Goal: Information Seeking & Learning: Learn about a topic

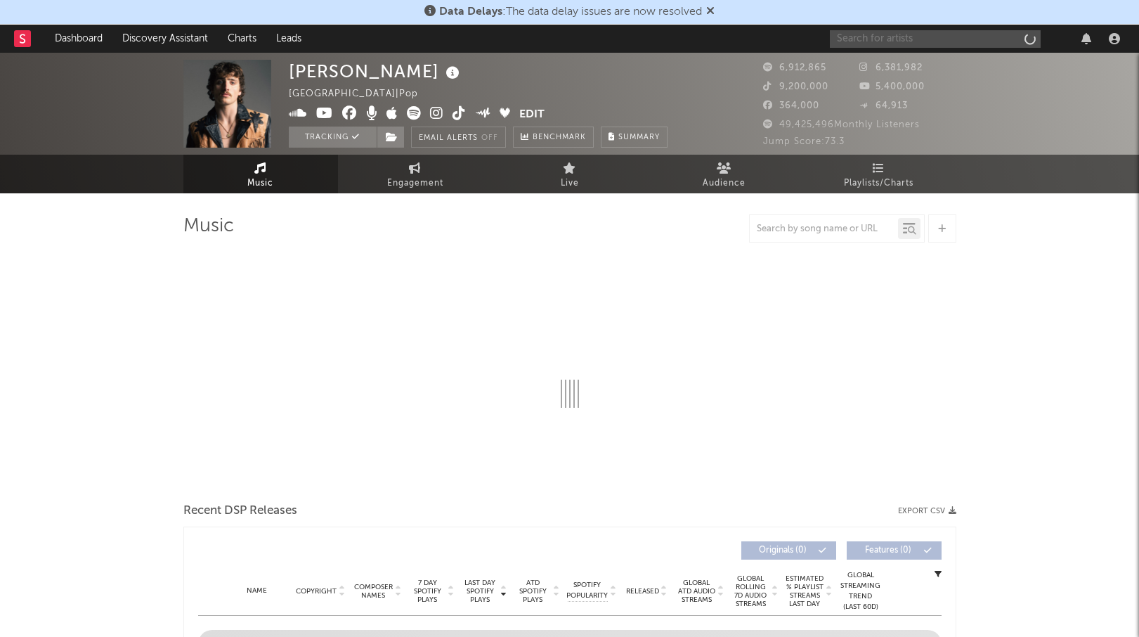
click at [899, 40] on input "text" at bounding box center [935, 39] width 211 height 18
type input "[PERSON_NAME]"
select select "6m"
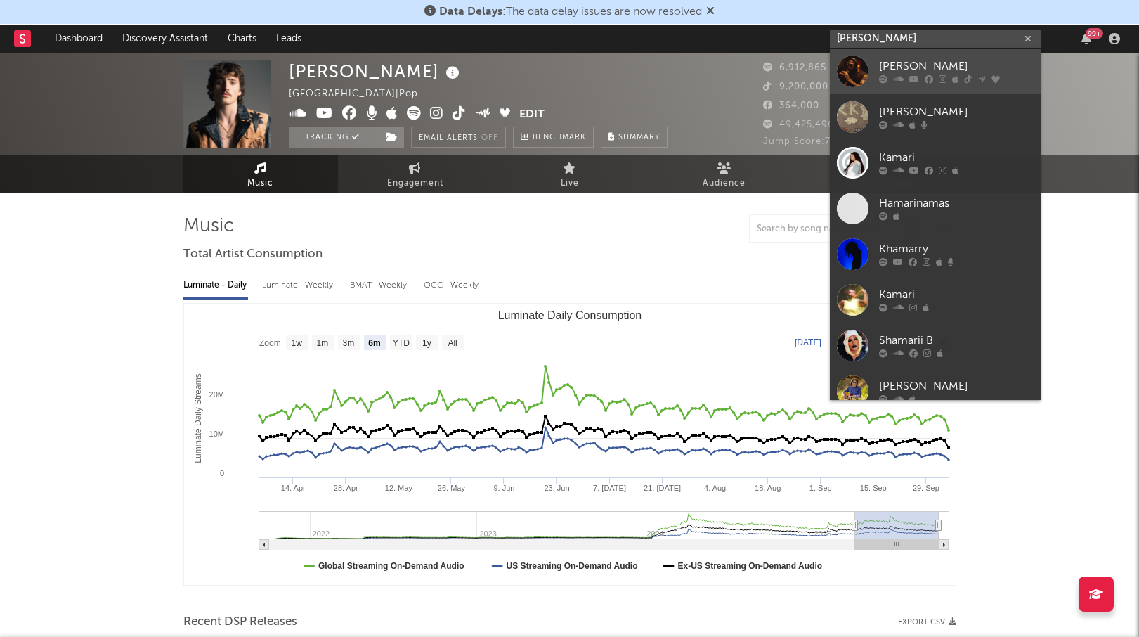
type input "[PERSON_NAME]"
click at [925, 63] on div "[PERSON_NAME]" at bounding box center [956, 66] width 155 height 17
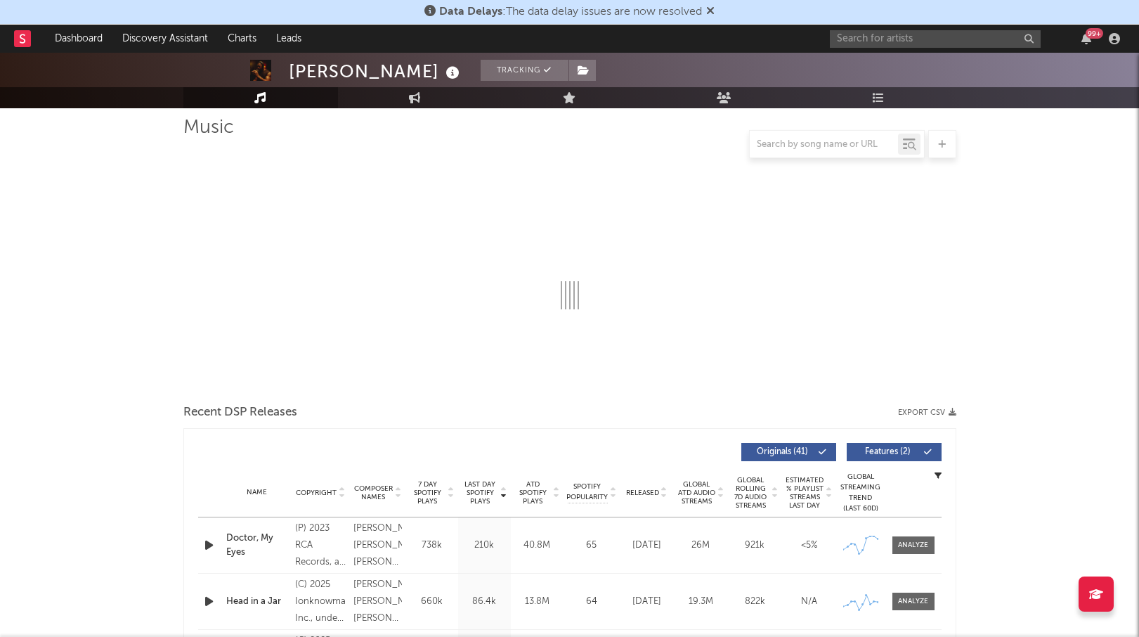
select select "6m"
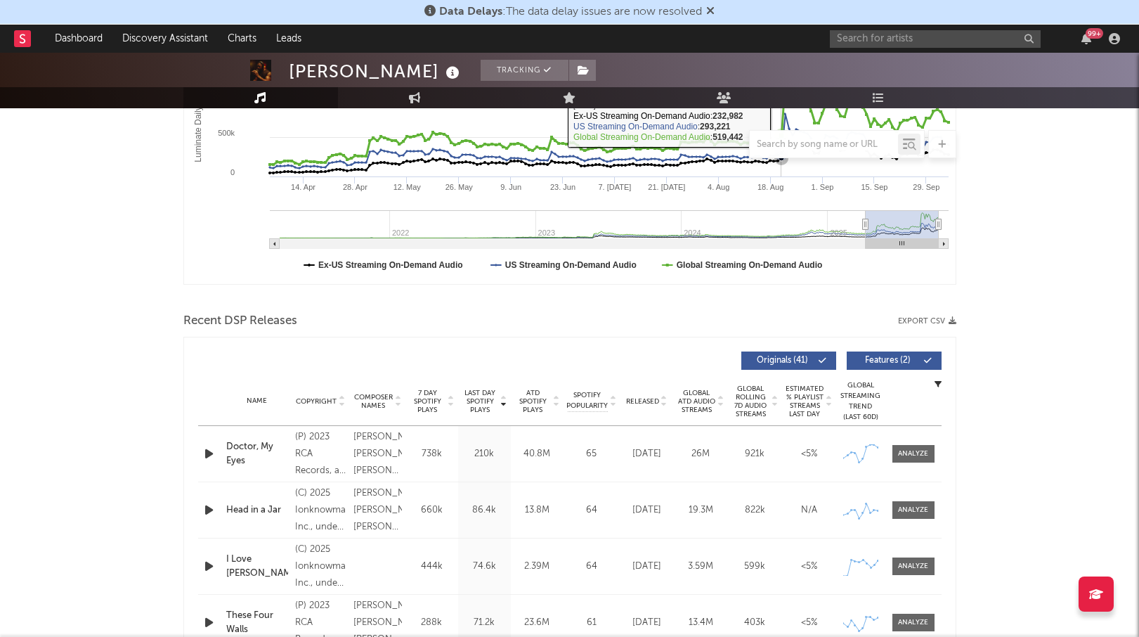
scroll to position [331, 0]
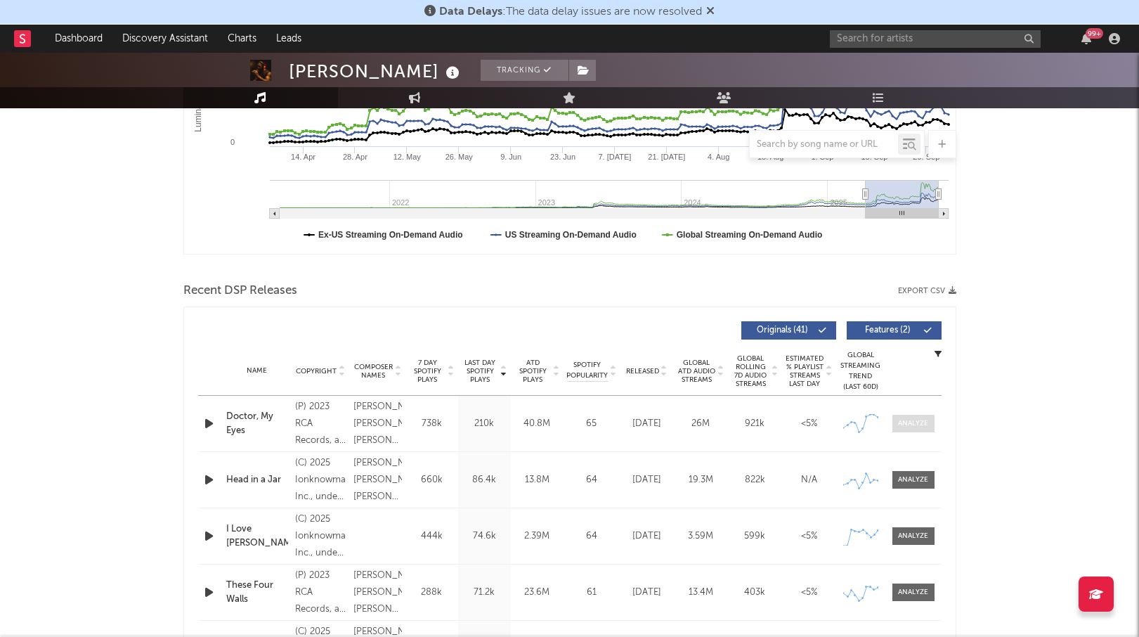
click at [917, 421] on div at bounding box center [913, 423] width 30 height 11
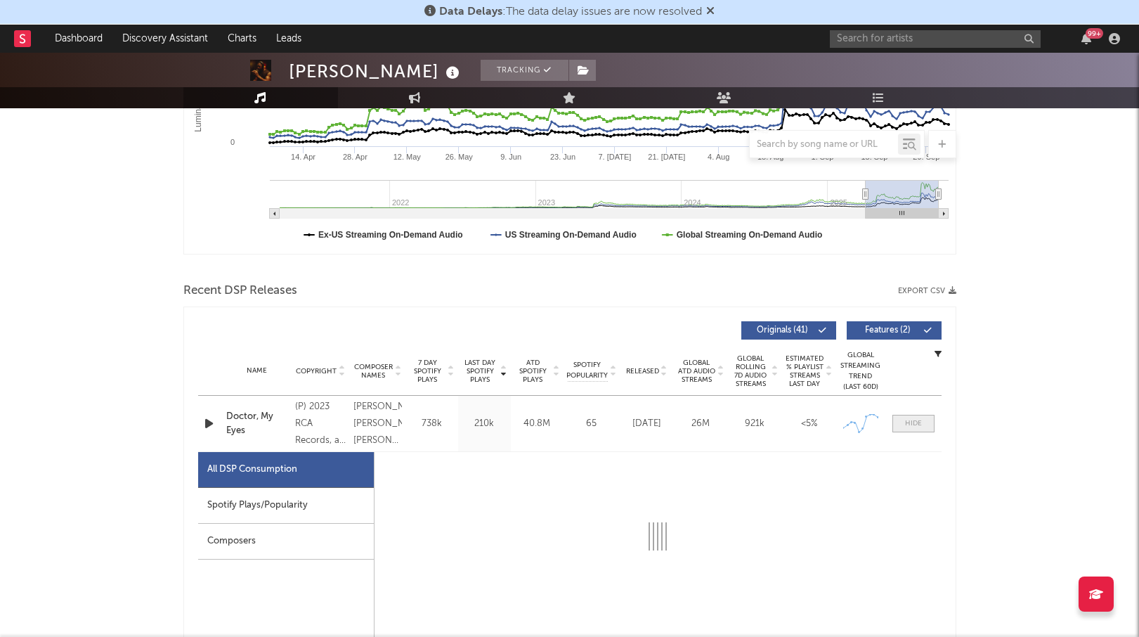
select select "6m"
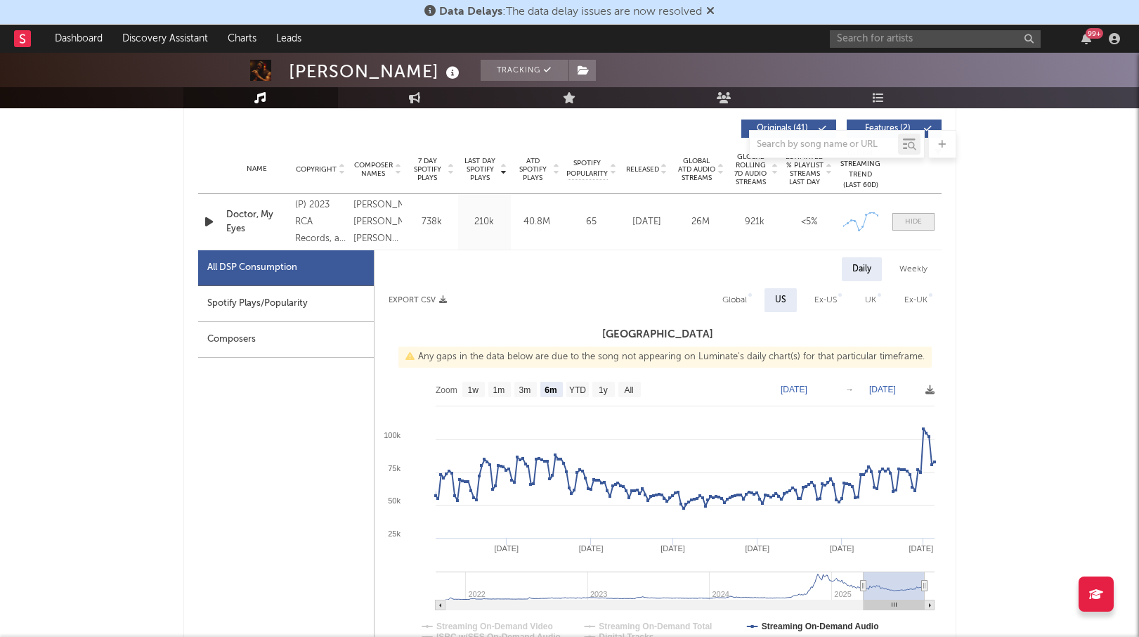
scroll to position [545, 0]
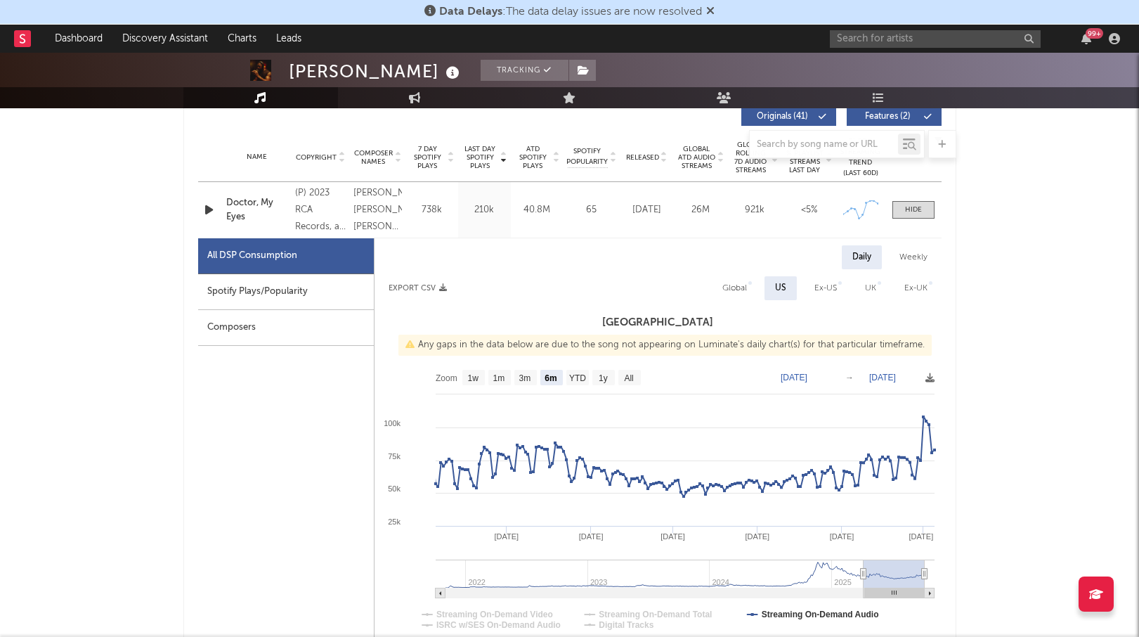
click at [235, 292] on div "Spotify Plays/Popularity" at bounding box center [286, 292] width 176 height 36
select select "6m"
select select "1w"
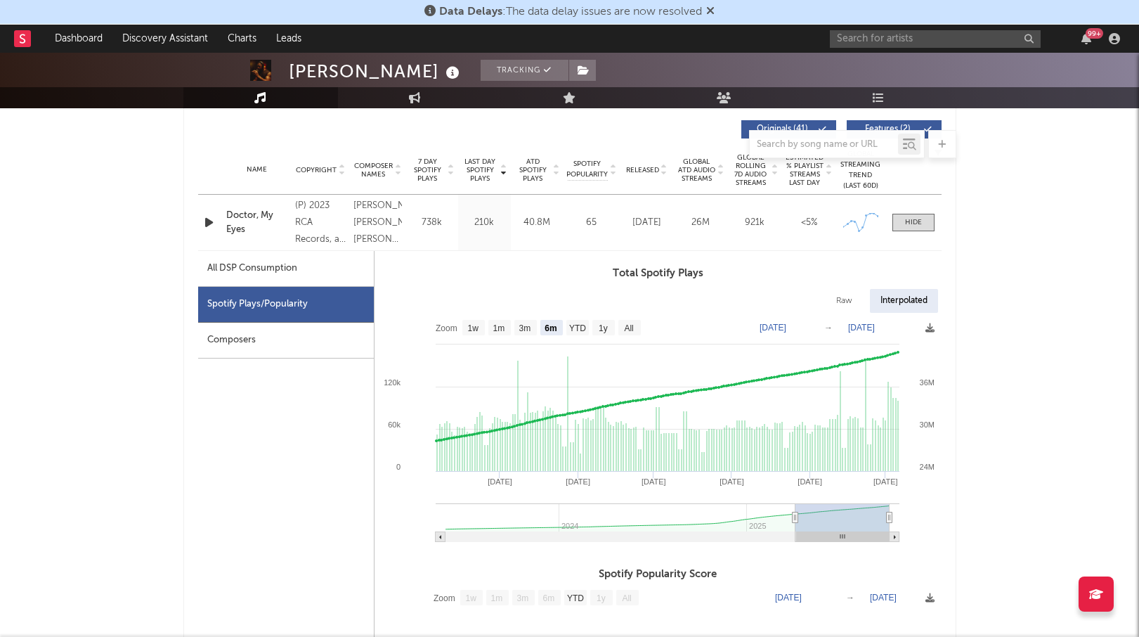
scroll to position [535, 0]
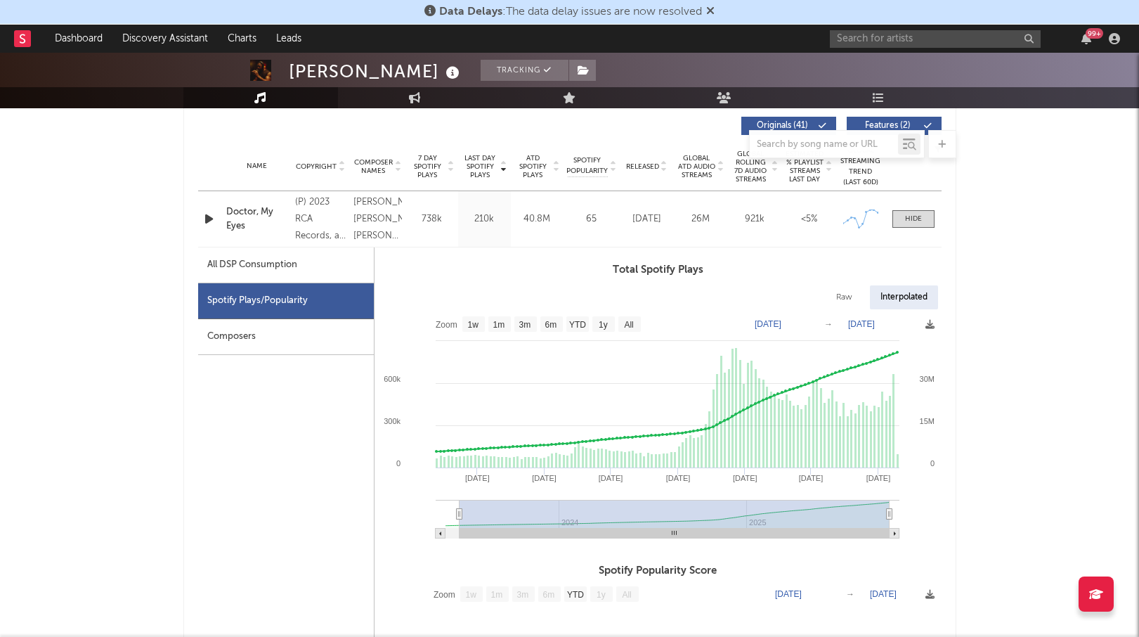
drag, startPoint x: 793, startPoint y: 515, endPoint x: 467, endPoint y: 539, distance: 326.9
click at [467, 539] on icon "Created with Highcharts 10.3.3 Jan '[DATE] May '[DATE] May '[DATE] Sep '23 2024…" at bounding box center [658, 428] width 567 height 239
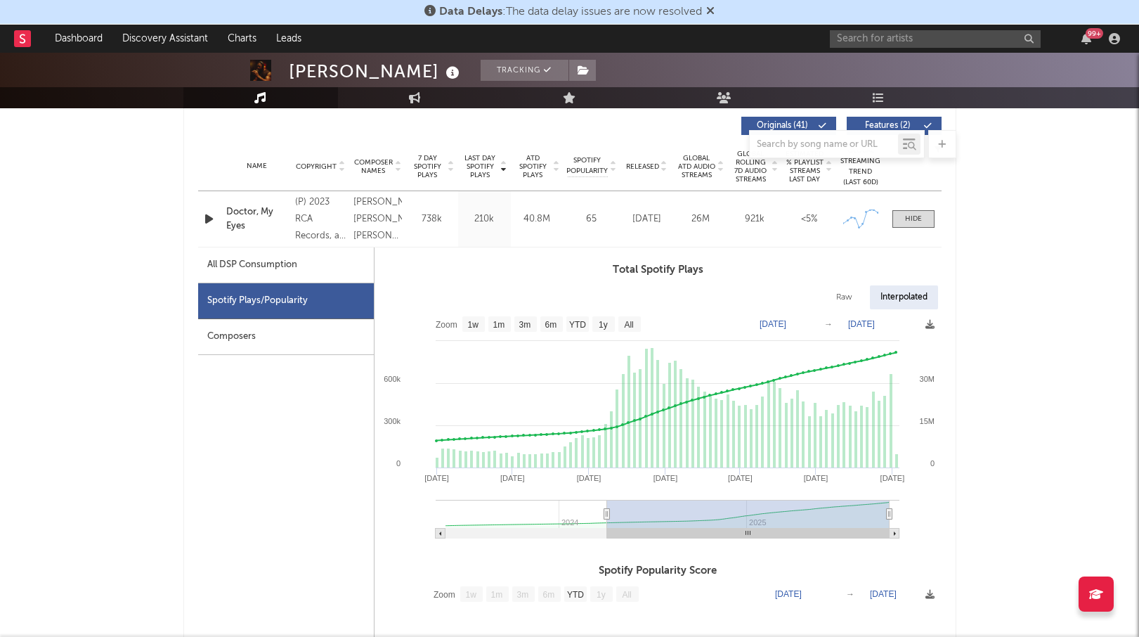
type input "[DATE]"
drag, startPoint x: 469, startPoint y: 516, endPoint x: 606, endPoint y: 525, distance: 137.3
click at [606, 525] on g at bounding box center [668, 519] width 464 height 39
click at [893, 512] on rect at bounding box center [658, 428] width 567 height 239
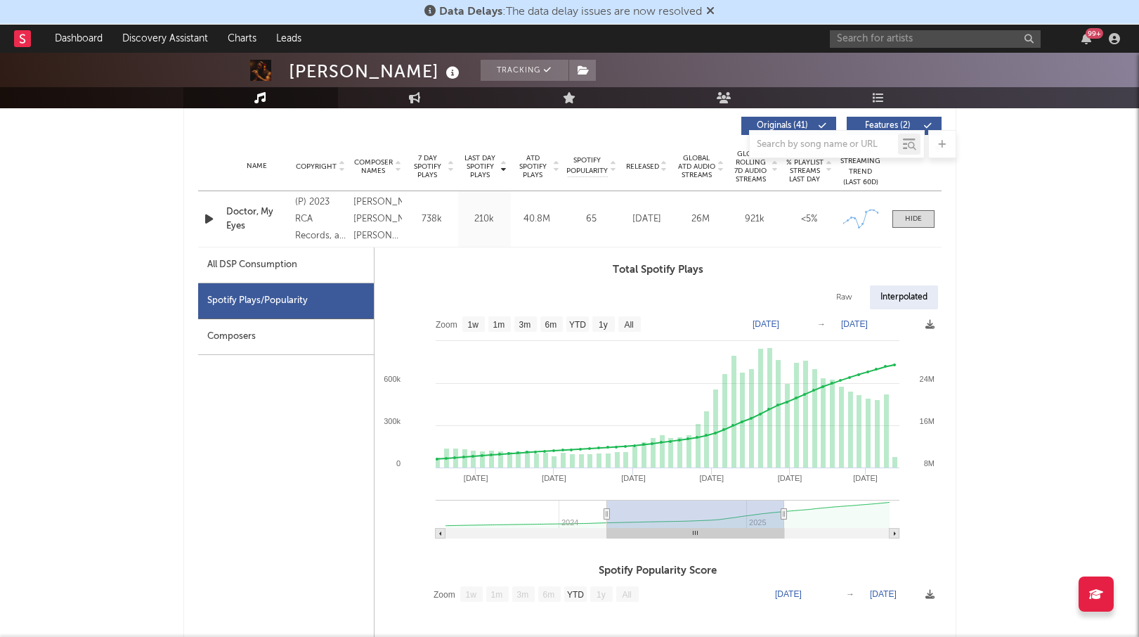
type input "[DATE]"
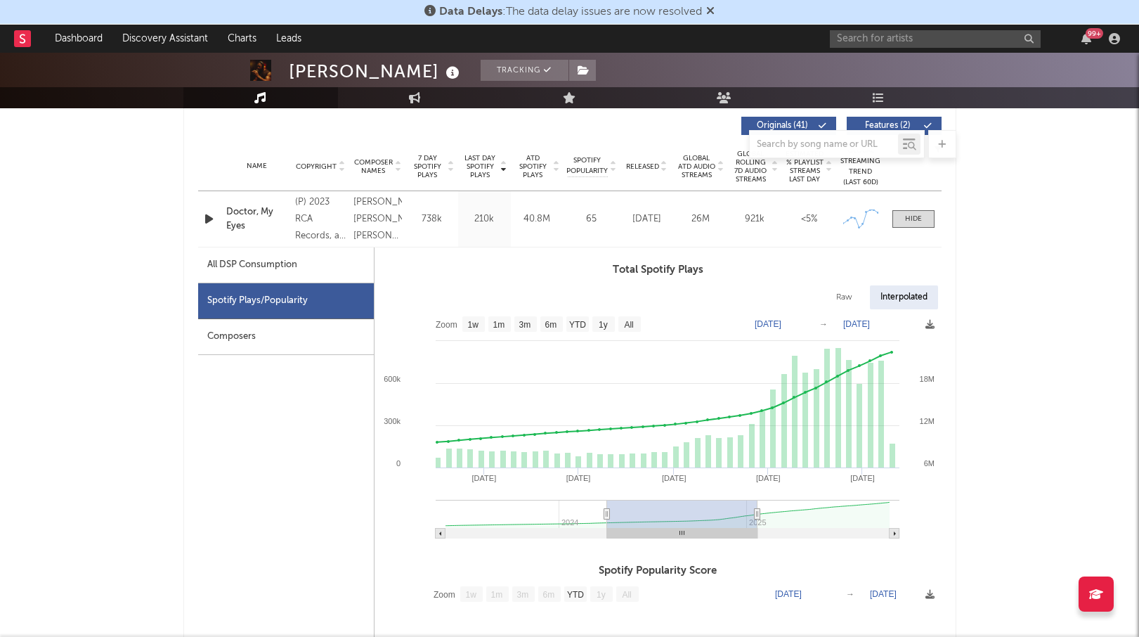
drag, startPoint x: 889, startPoint y: 512, endPoint x: 757, endPoint y: 525, distance: 132.7
click at [757, 525] on g at bounding box center [668, 519] width 464 height 39
type input "[DATE]"
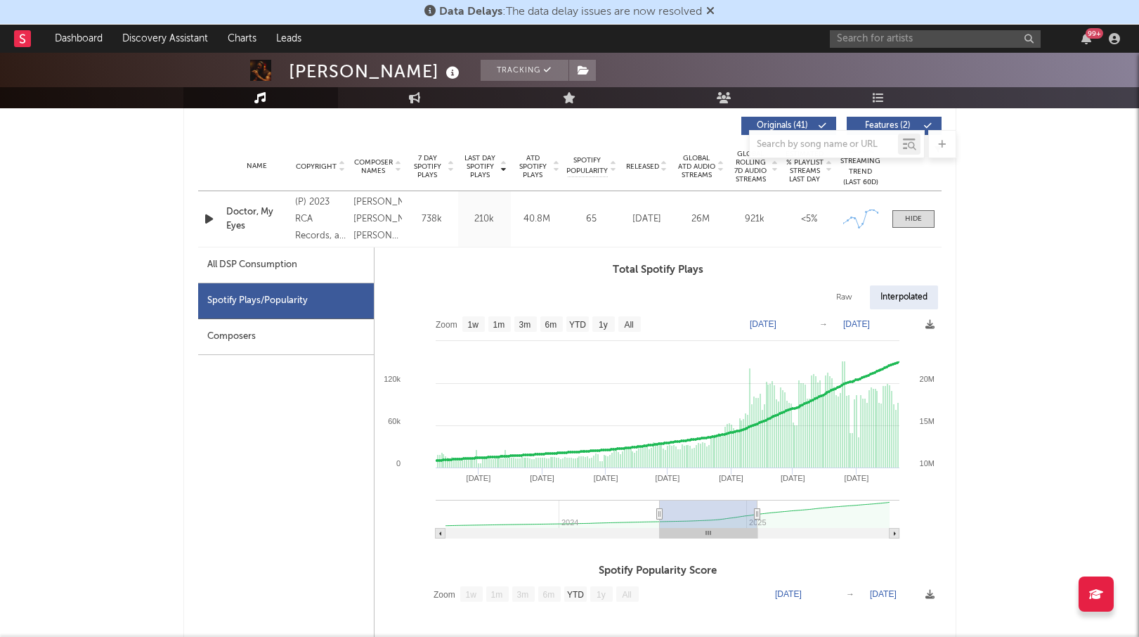
select select "6m"
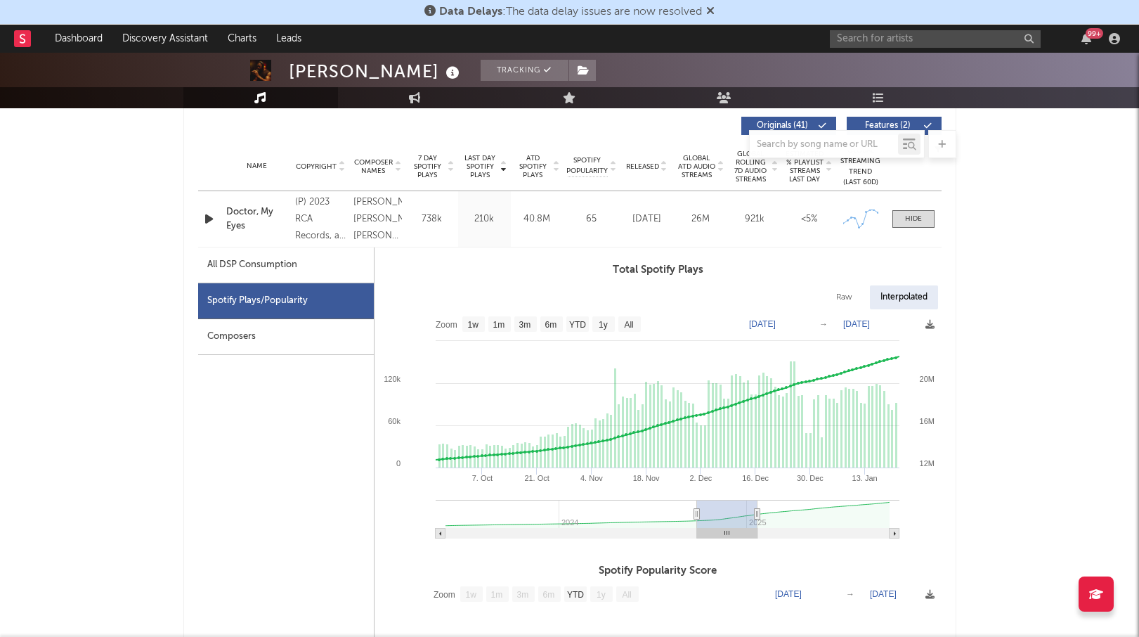
drag, startPoint x: 607, startPoint y: 514, endPoint x: 696, endPoint y: 513, distance: 89.2
click at [696, 513] on icon at bounding box center [696, 514] width 6 height 11
type input "[DATE]"
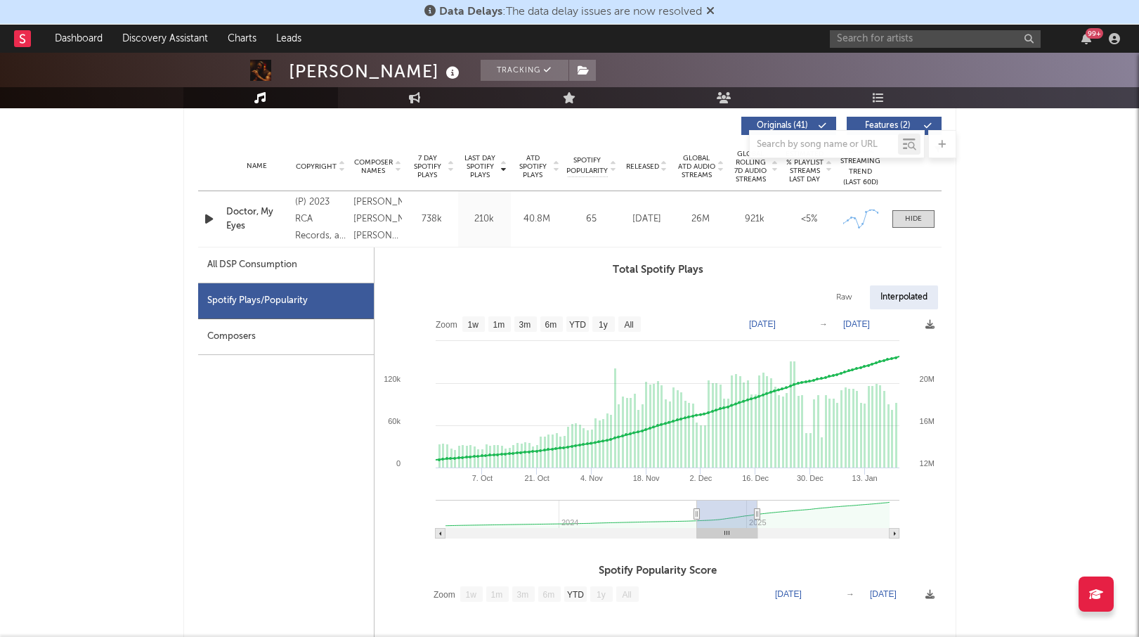
type input "[DATE]"
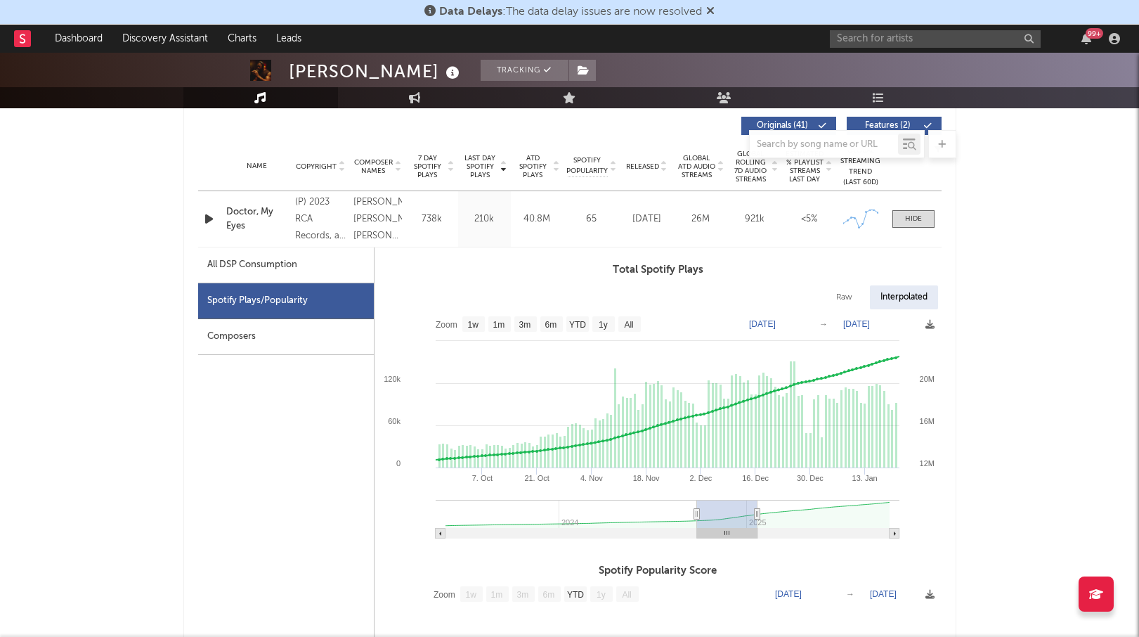
type input "[DATE]"
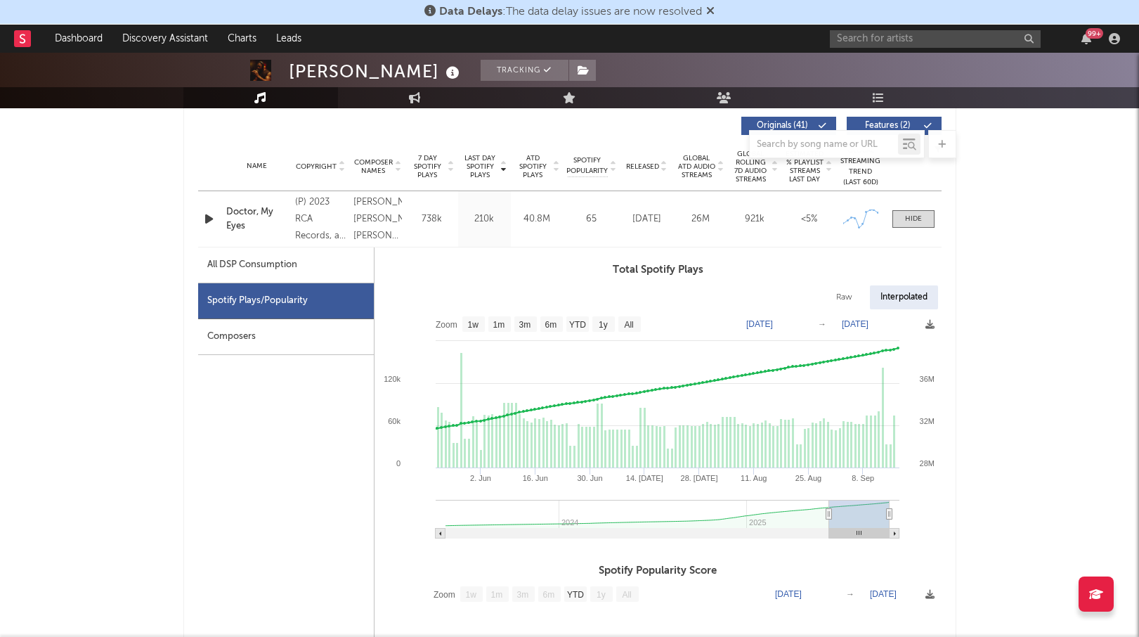
type input "[DATE]"
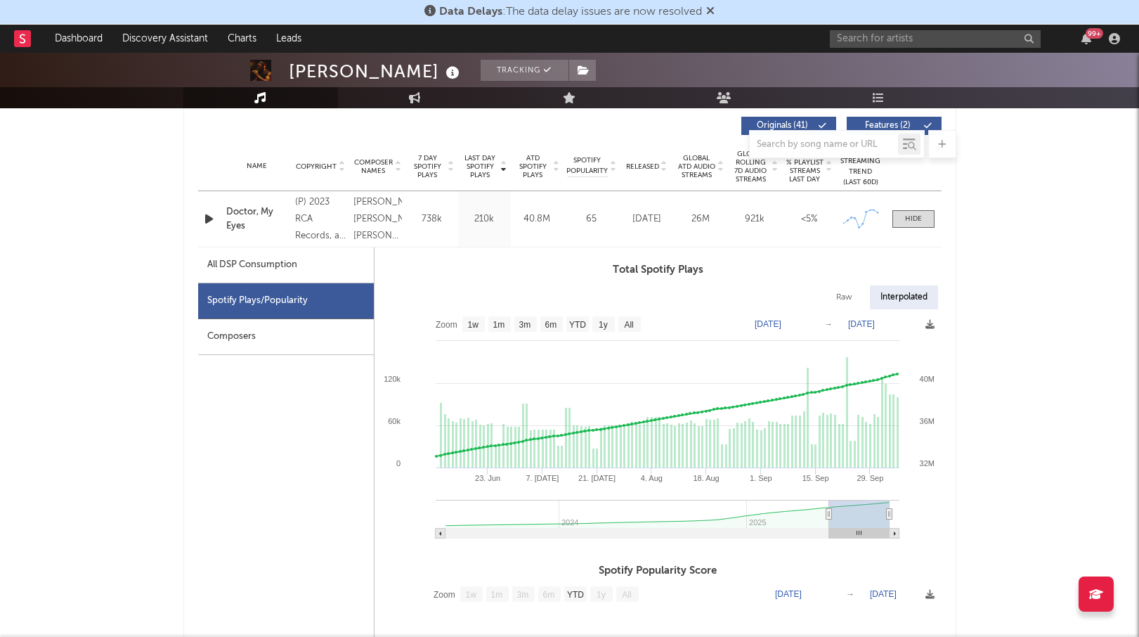
drag, startPoint x: 722, startPoint y: 522, endPoint x: 895, endPoint y: 510, distance: 173.3
click at [895, 510] on icon "Created with Highcharts 10.3.3 23. Jun [DATE]. [DATE] [DATE]. [DATE]. Sep 15. S…" at bounding box center [658, 428] width 567 height 239
click at [907, 216] on div at bounding box center [913, 219] width 17 height 11
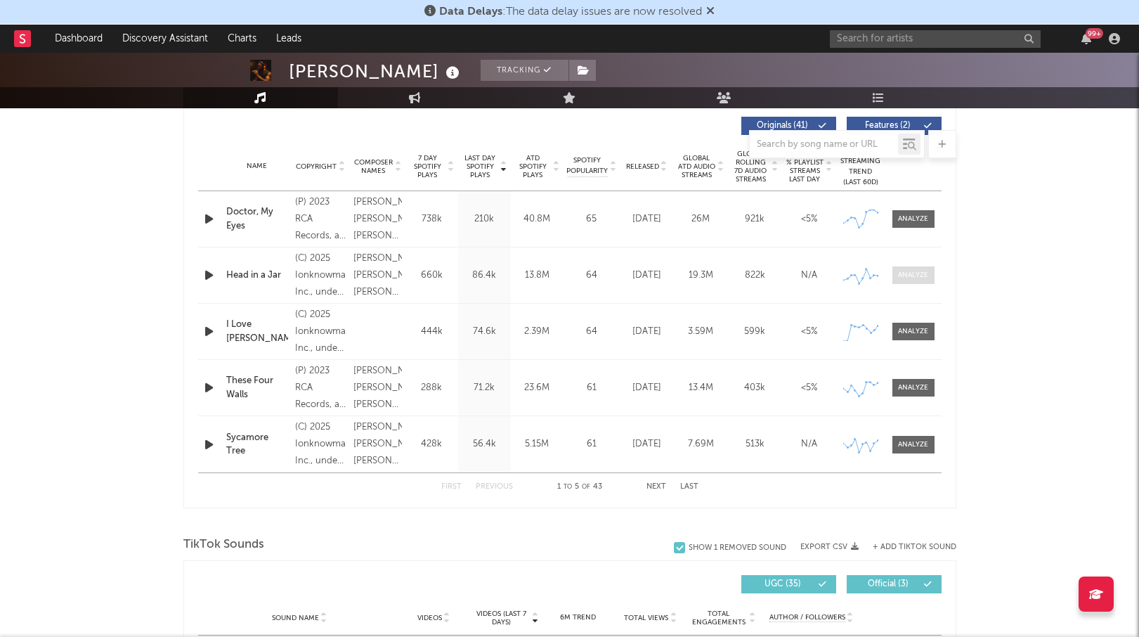
click at [916, 273] on div at bounding box center [913, 275] width 30 height 11
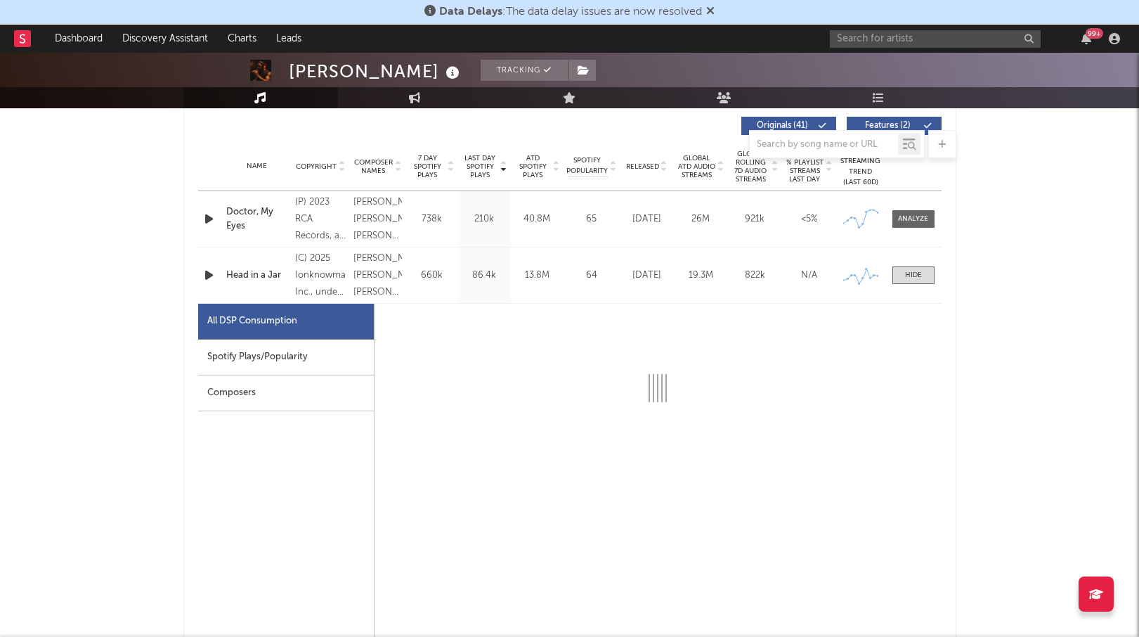
click at [268, 349] on div "Spotify Plays/Popularity" at bounding box center [286, 357] width 176 height 36
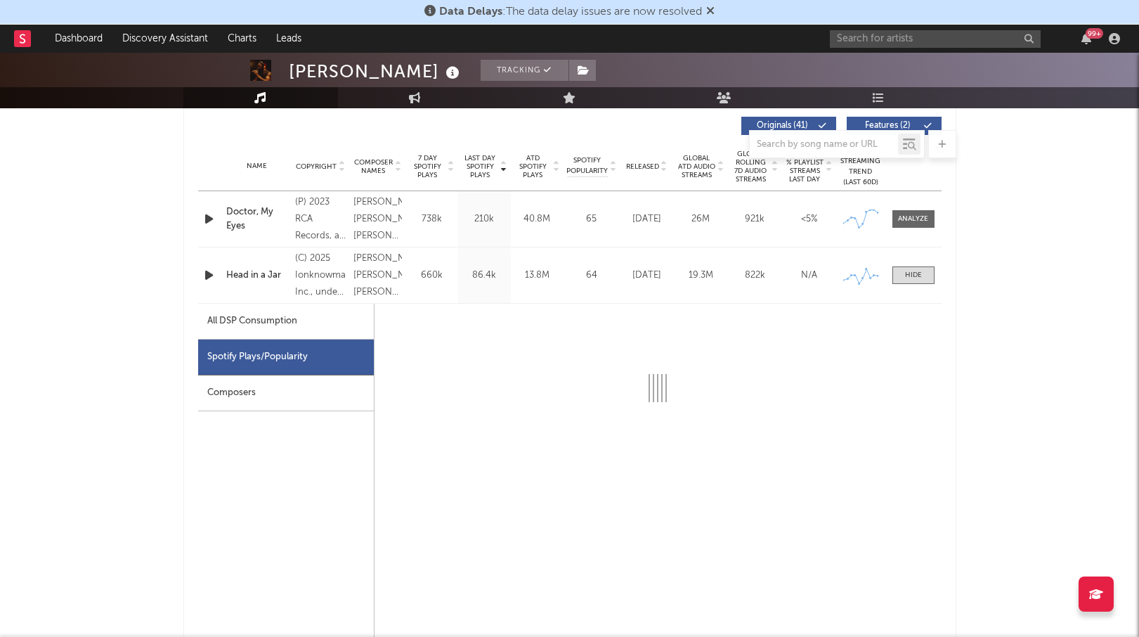
select select "1w"
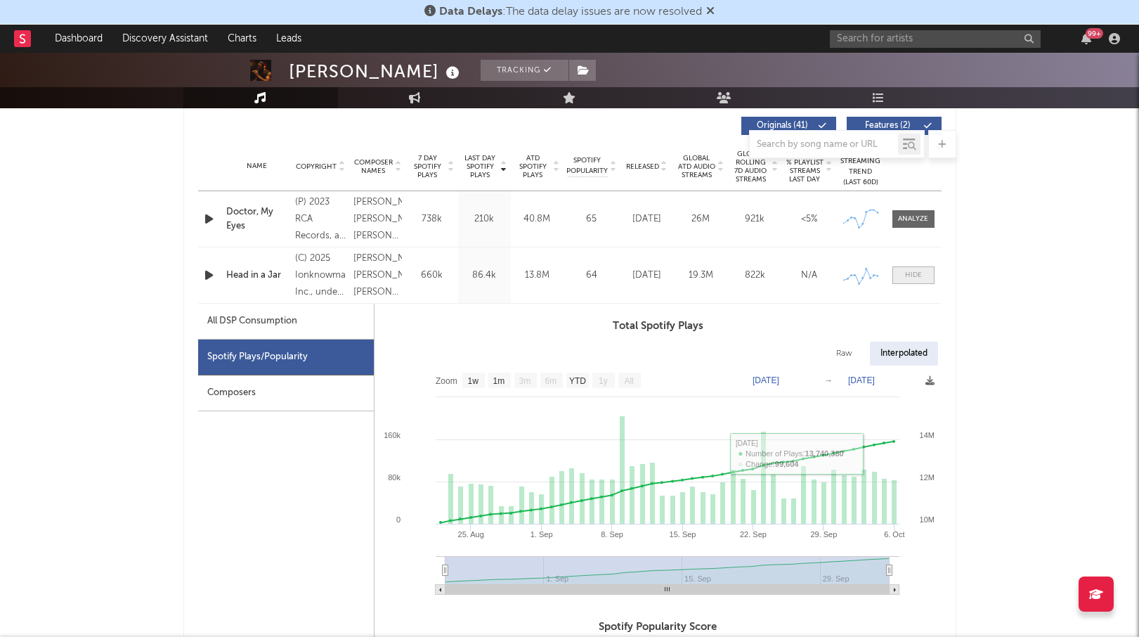
click at [913, 273] on div at bounding box center [913, 275] width 17 height 11
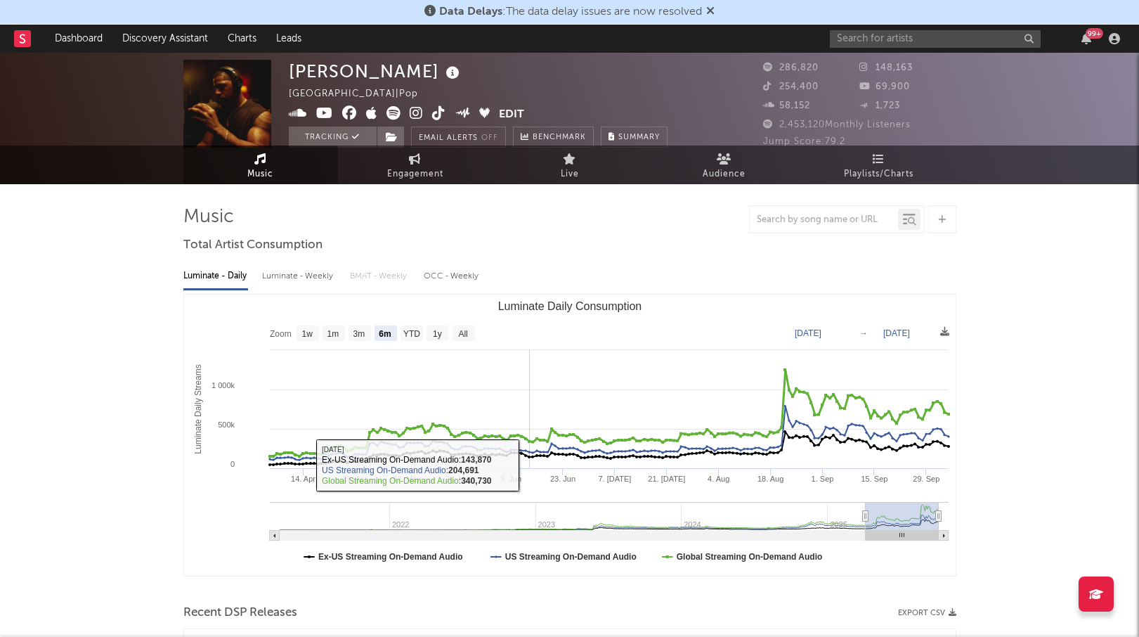
scroll to position [0, 0]
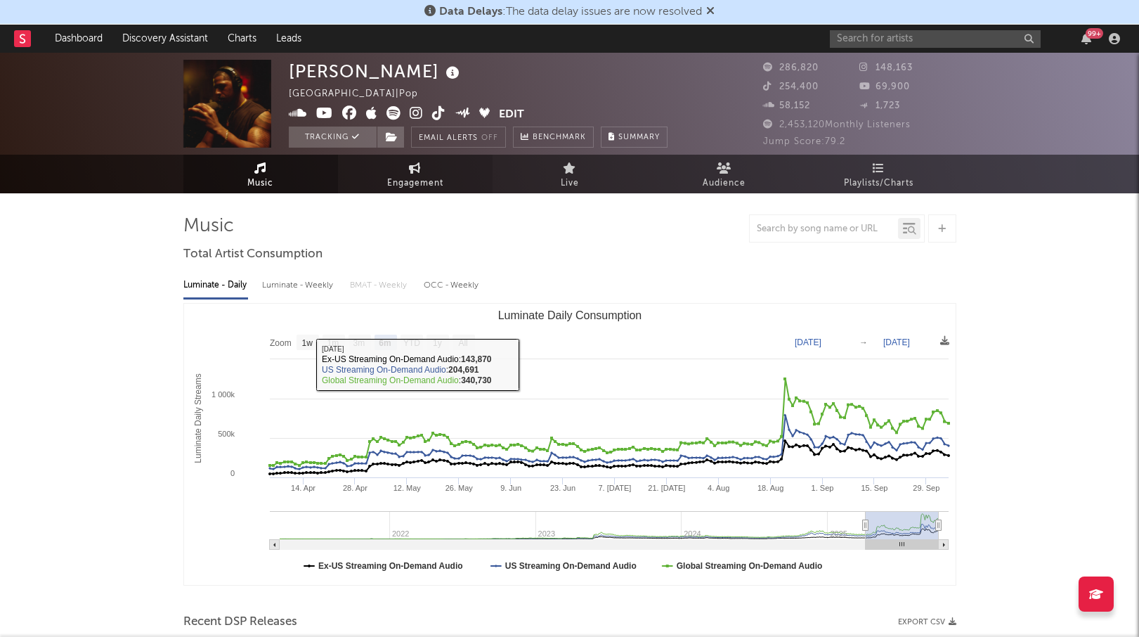
click at [409, 168] on icon at bounding box center [415, 167] width 12 height 11
select select "1w"
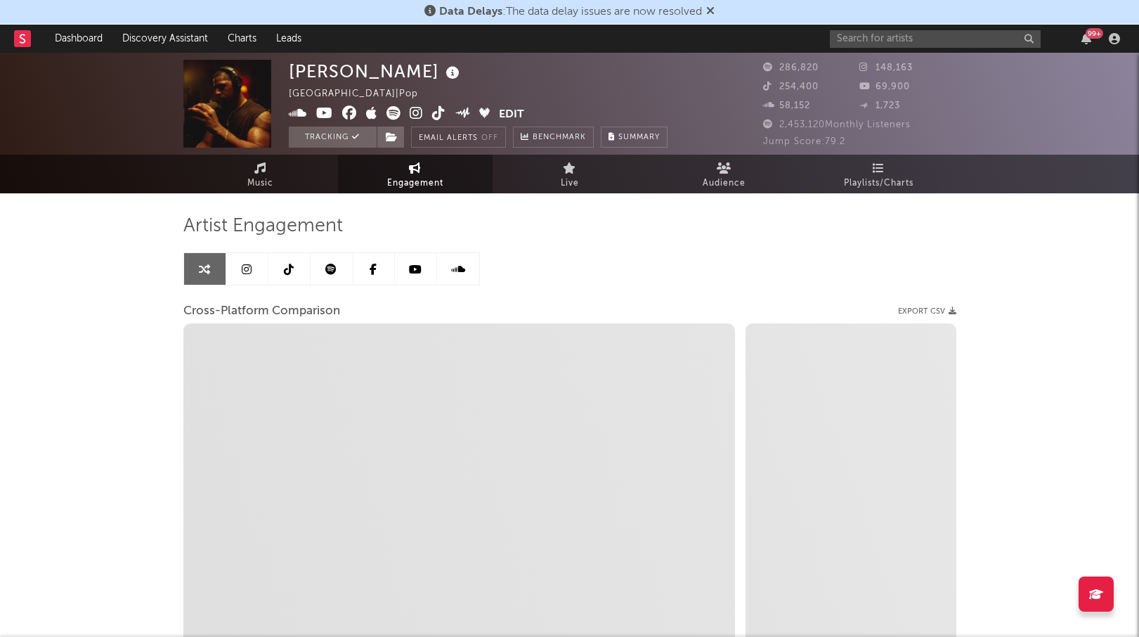
select select "1m"
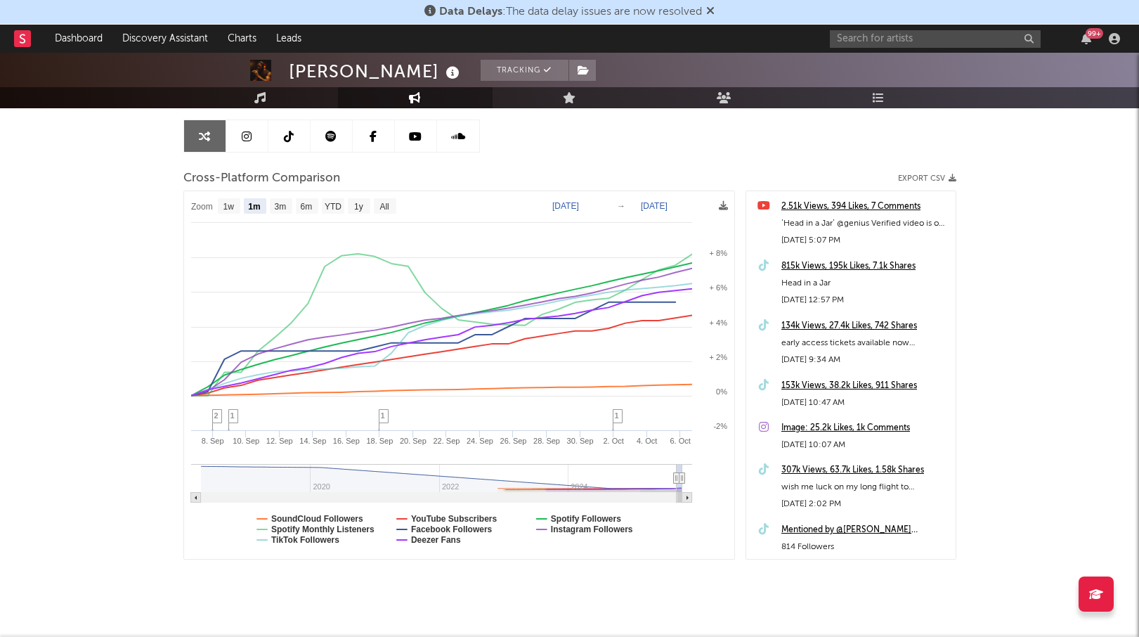
scroll to position [135, 0]
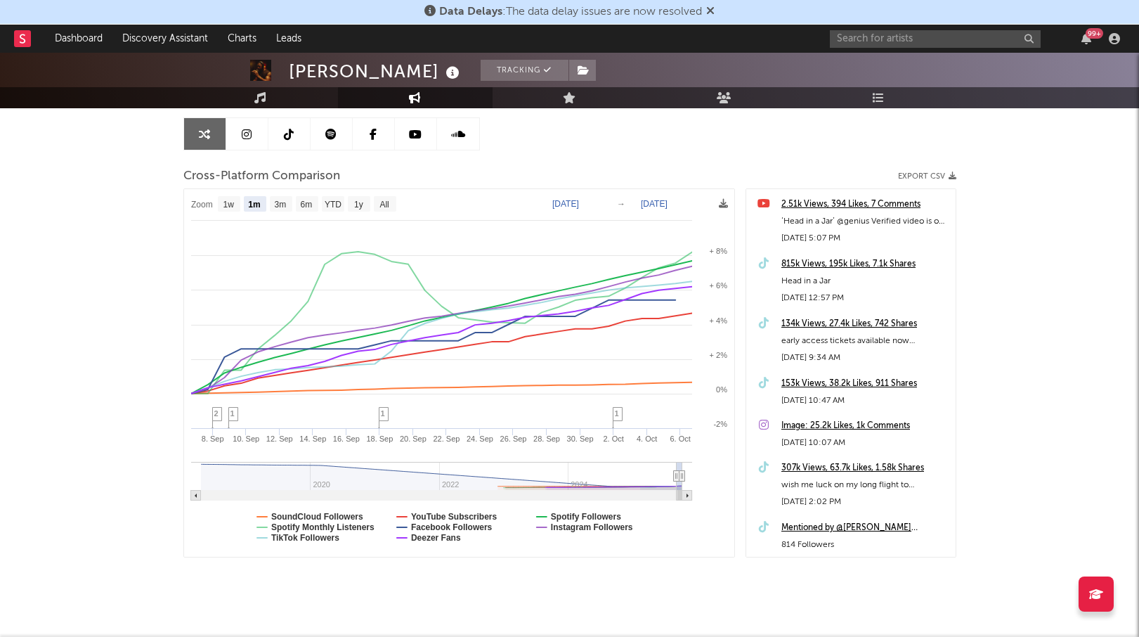
type input "[DATE]"
select select "3m"
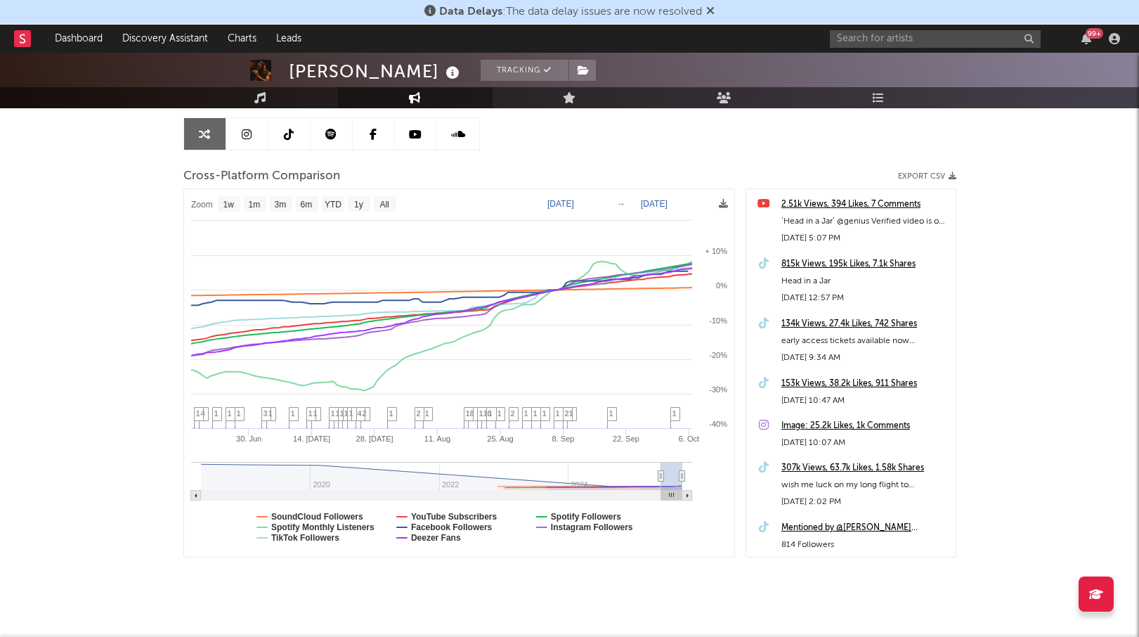
type input "[DATE]"
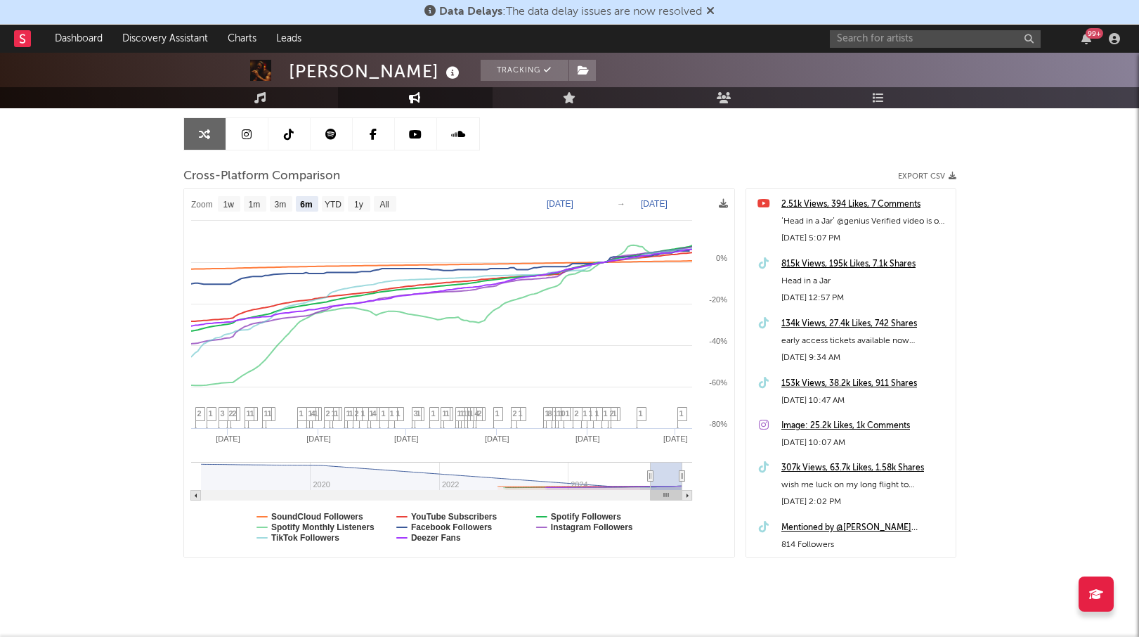
select select "6m"
type input "[DATE]"
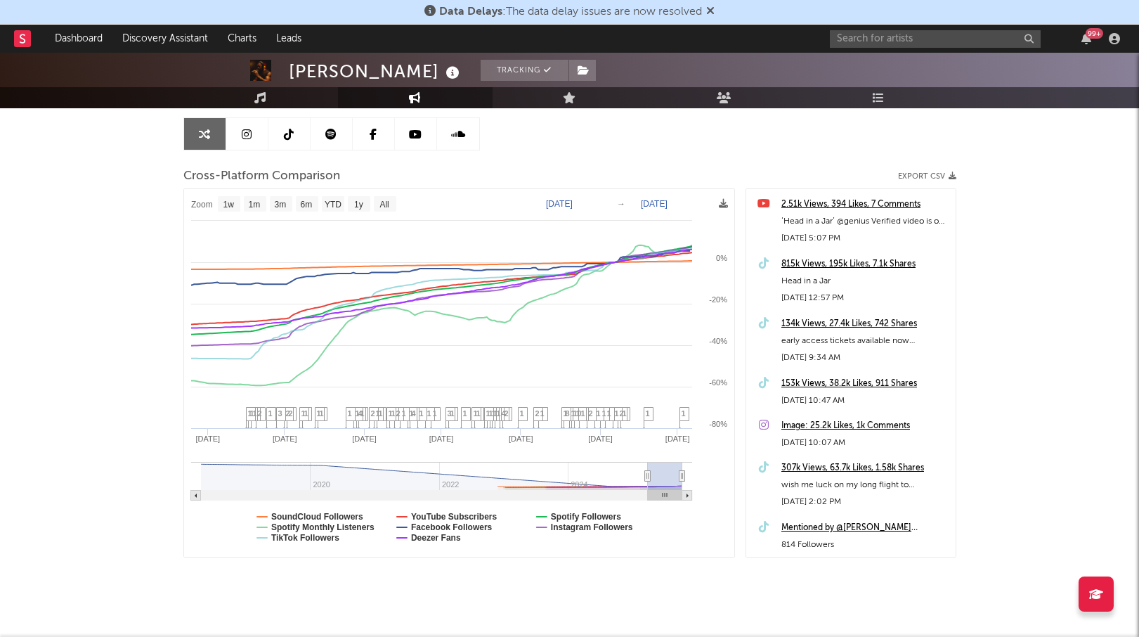
drag, startPoint x: 675, startPoint y: 478, endPoint x: 647, endPoint y: 482, distance: 28.3
click at [647, 482] on g at bounding box center [441, 481] width 501 height 39
select select "1w"
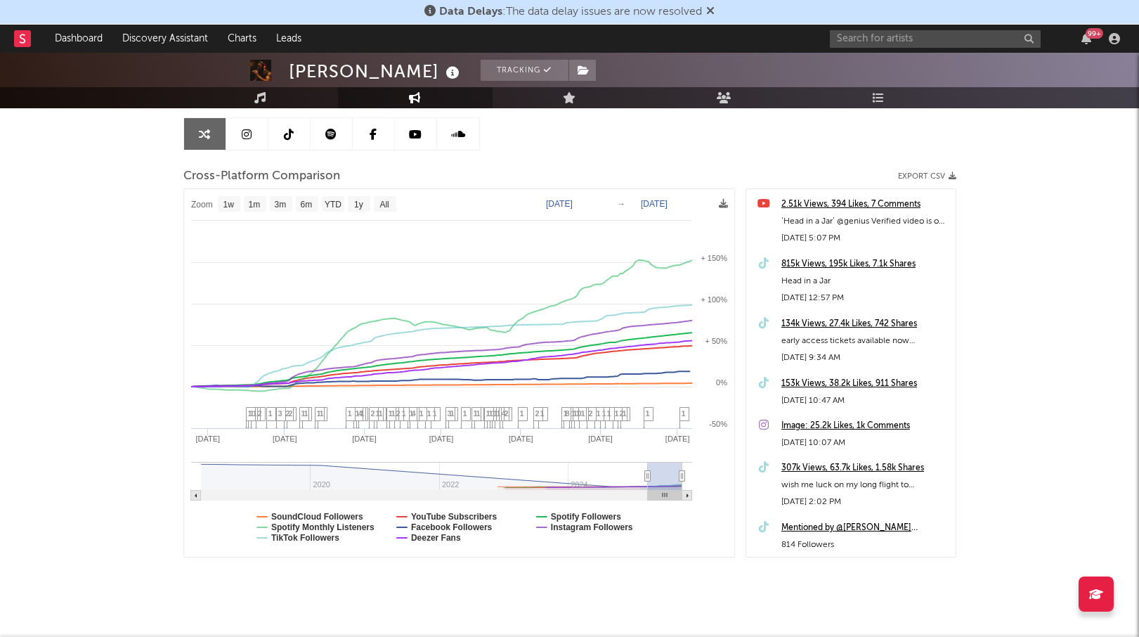
type input "[DATE]"
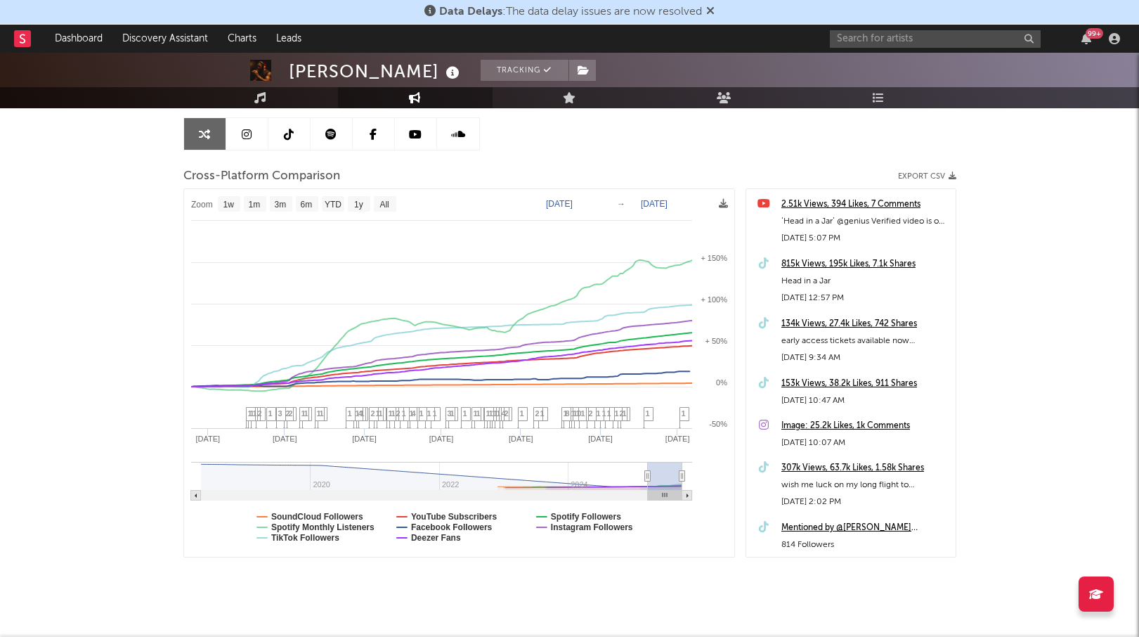
type input "[DATE]"
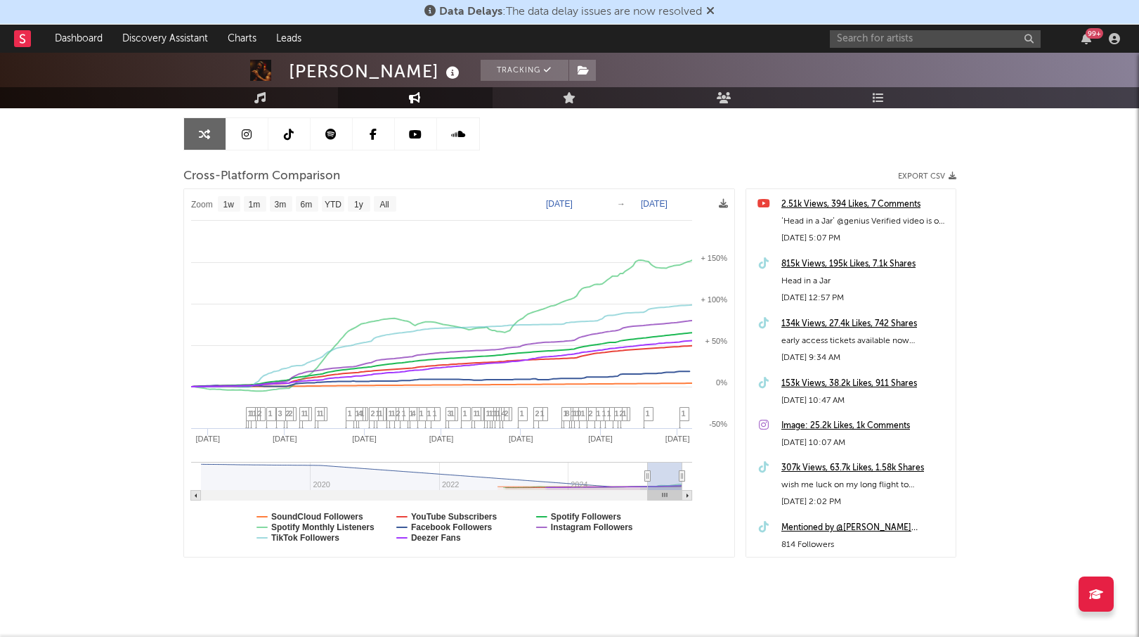
type input "[DATE]"
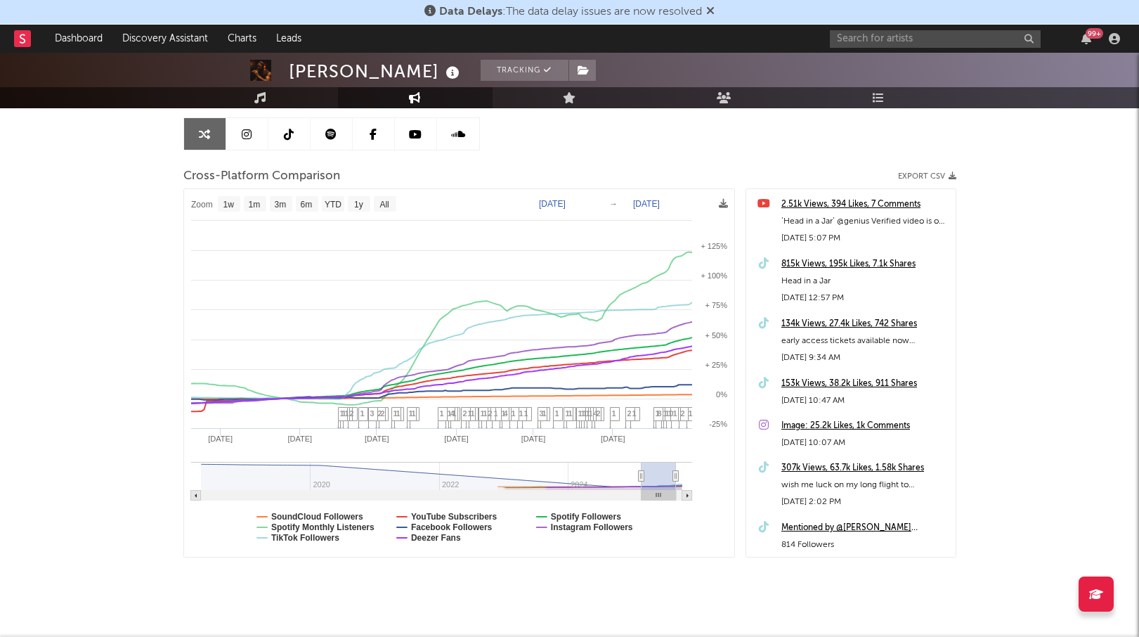
type input "[DATE]"
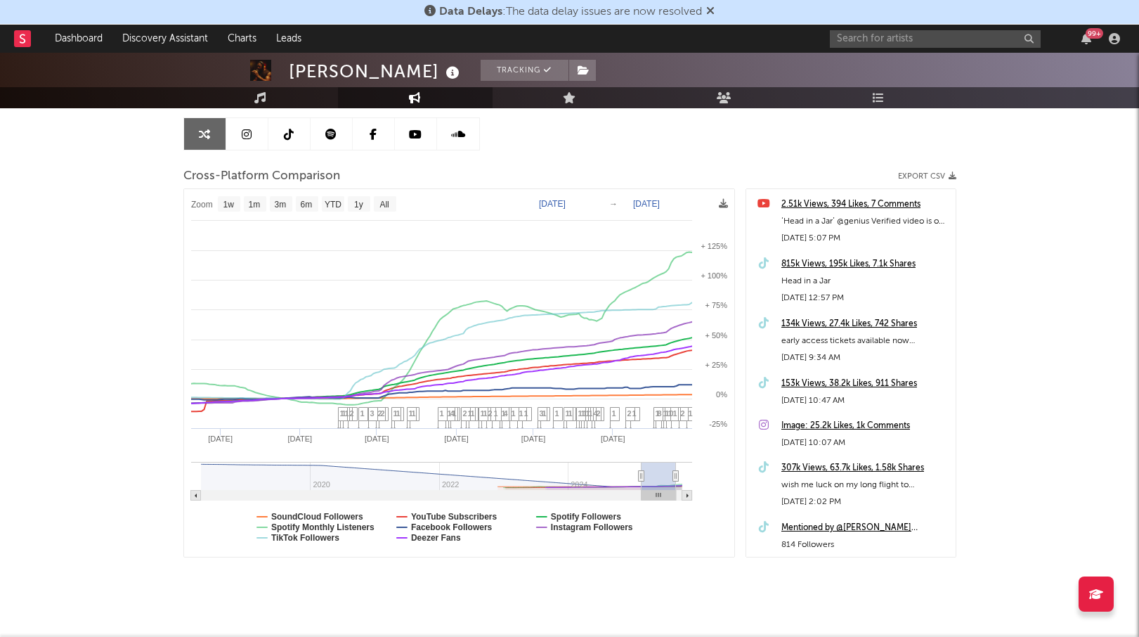
type input "[DATE]"
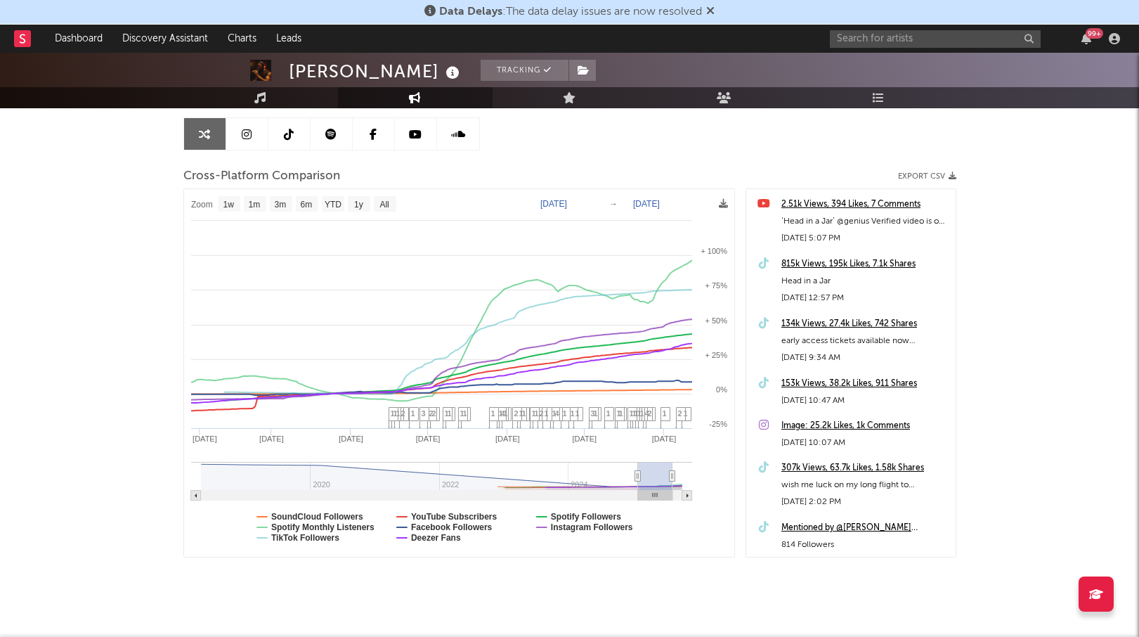
type input "[DATE]"
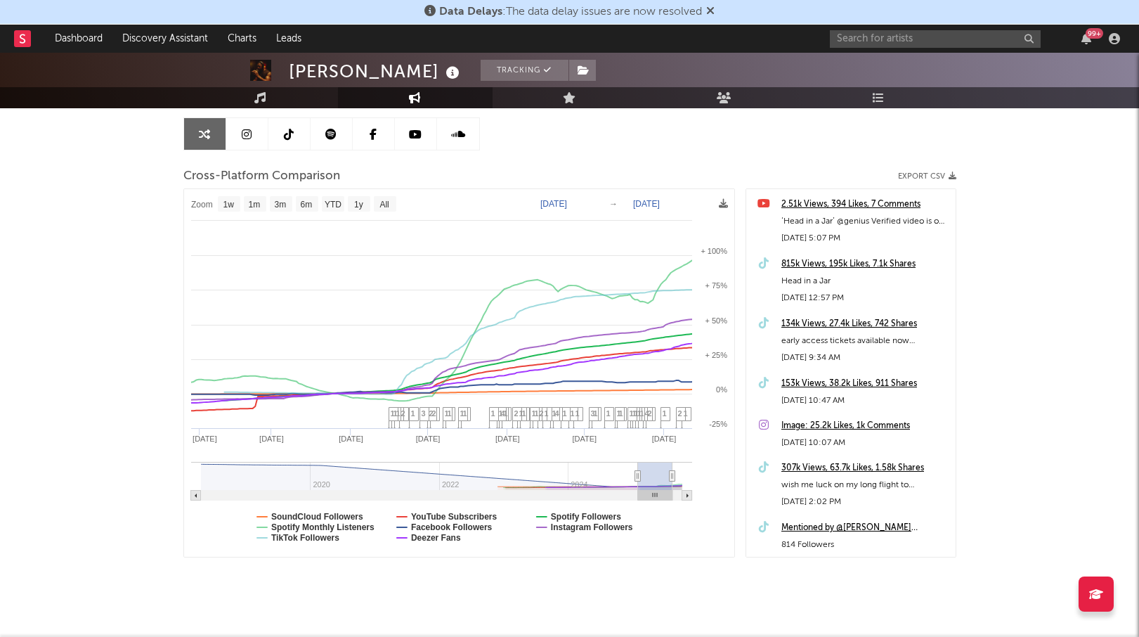
type input "[DATE]"
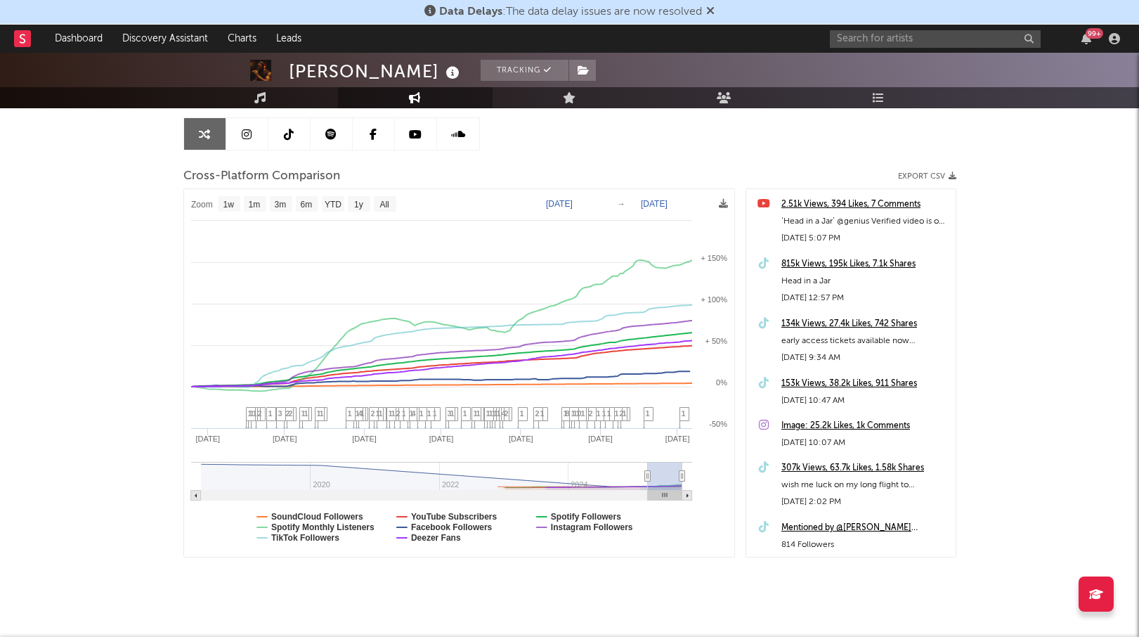
drag, startPoint x: 667, startPoint y: 496, endPoint x: 692, endPoint y: 495, distance: 24.6
click at [692, 495] on icon "Created with Highcharts 10.3.3 Apr '[DATE] Jun '[DATE] Aug '[DATE] Oct '25 2020…" at bounding box center [459, 372] width 550 height 367
select select "1w"
type input "[DATE]"
select select "1w"
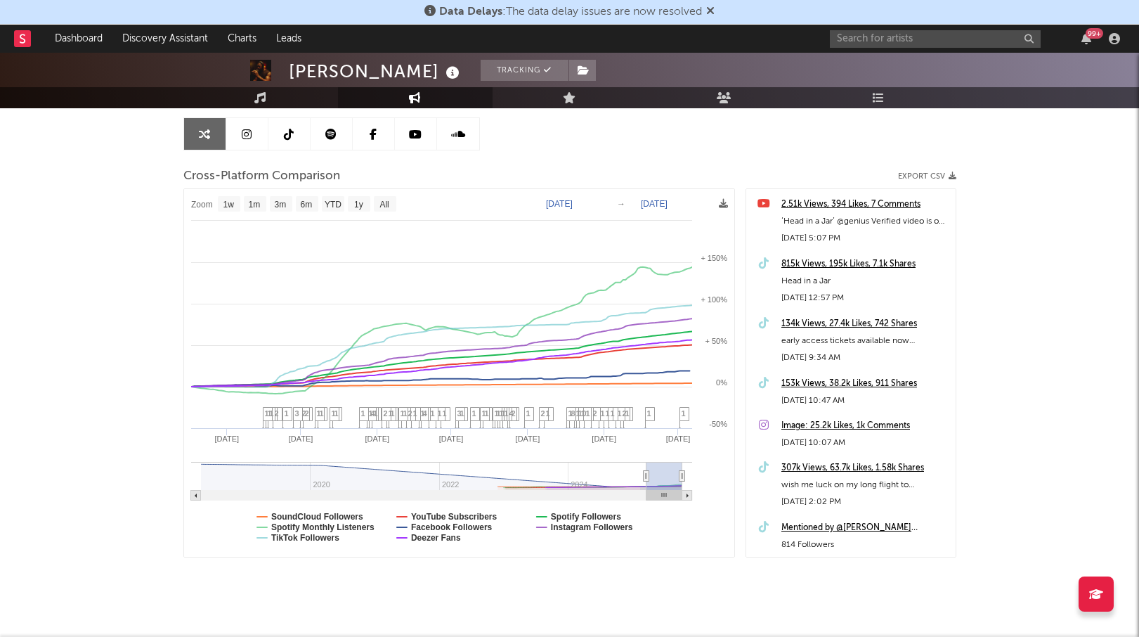
drag, startPoint x: 648, startPoint y: 476, endPoint x: 637, endPoint y: 476, distance: 11.2
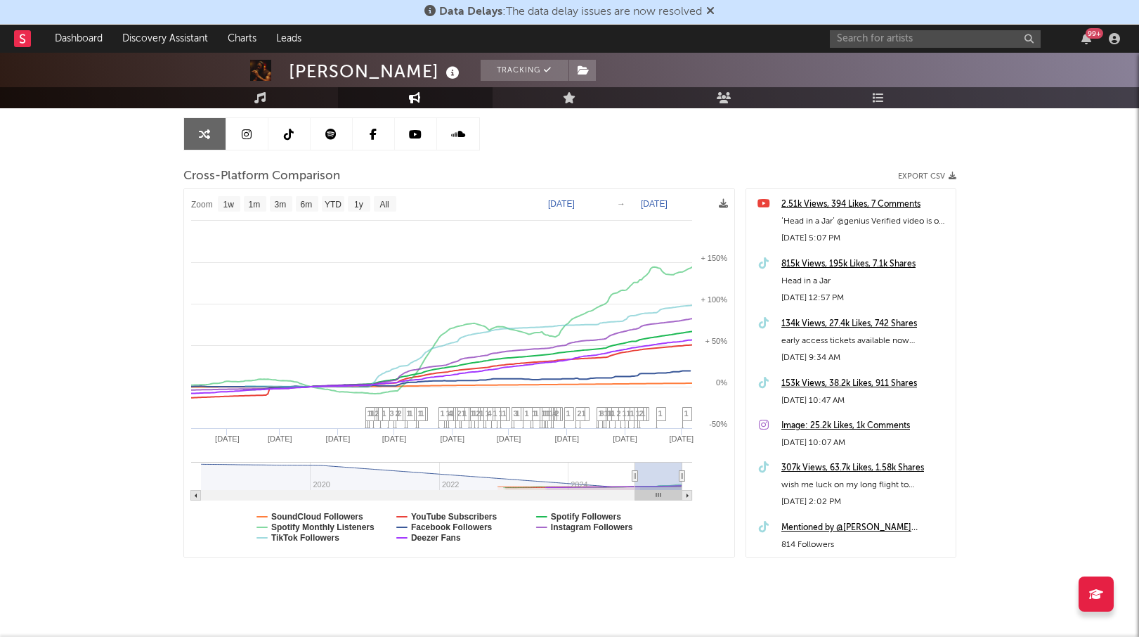
type input "[DATE]"
select select "1w"
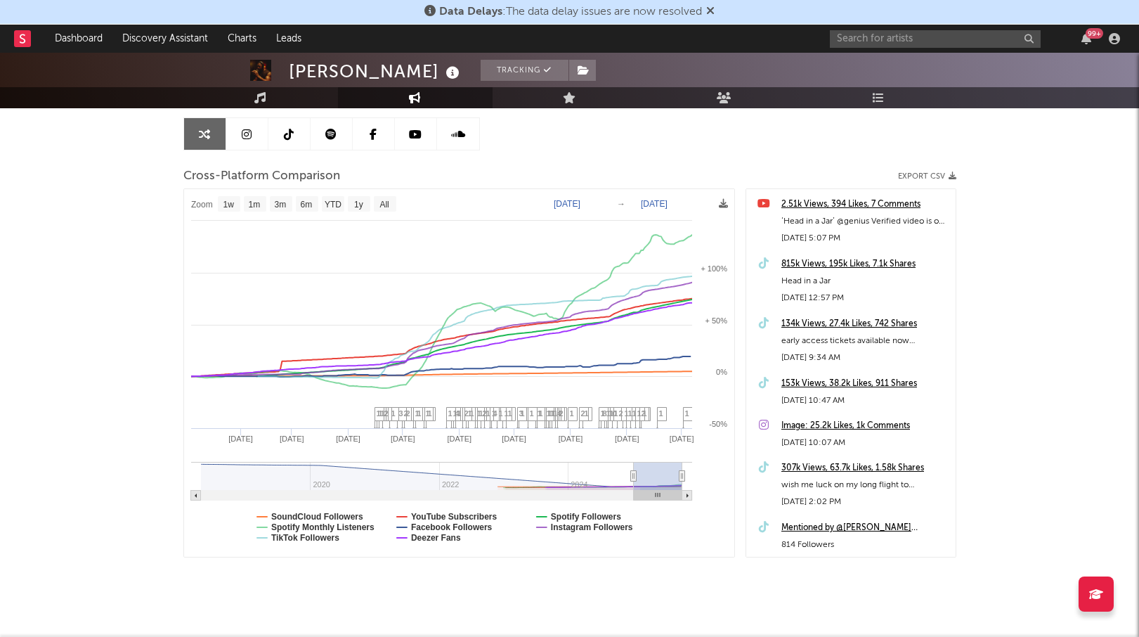
drag, startPoint x: 646, startPoint y: 476, endPoint x: 662, endPoint y: 476, distance: 15.5
type input "[DATE]"
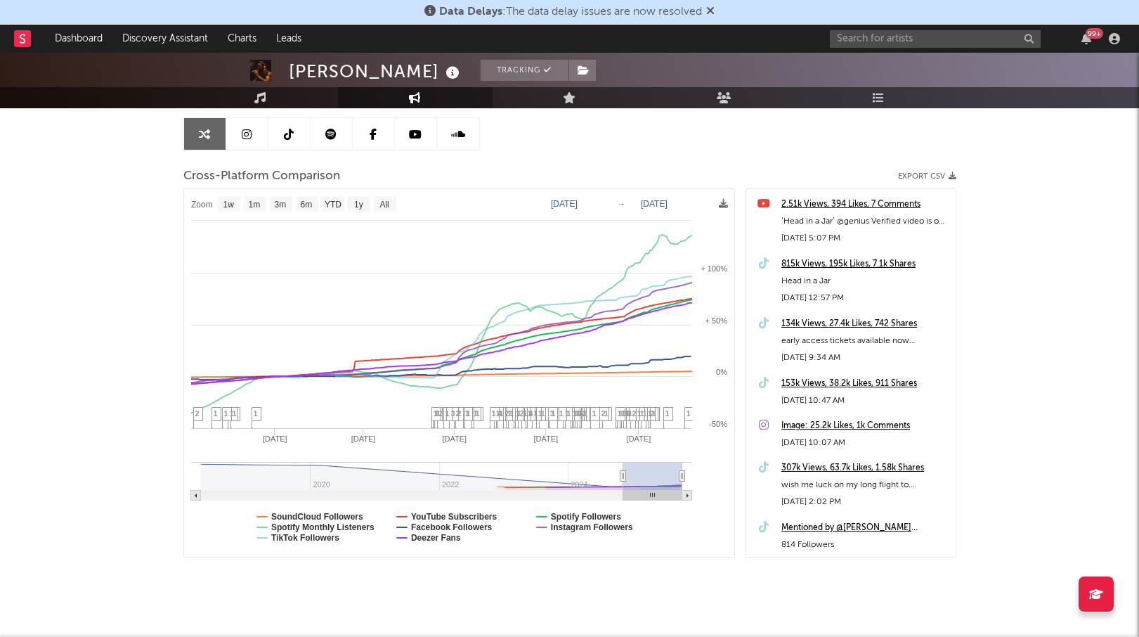
select select "1w"
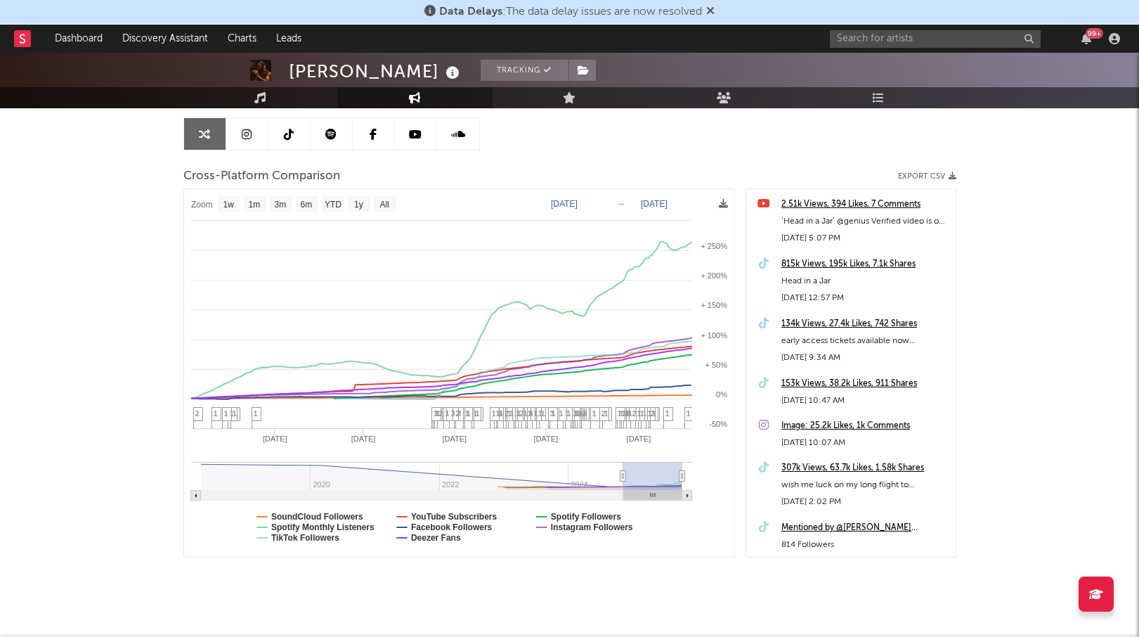
select select "1w"
drag, startPoint x: 629, startPoint y: 474, endPoint x: 637, endPoint y: 475, distance: 8.5
click at [620, 475] on icon at bounding box center [623, 476] width 6 height 11
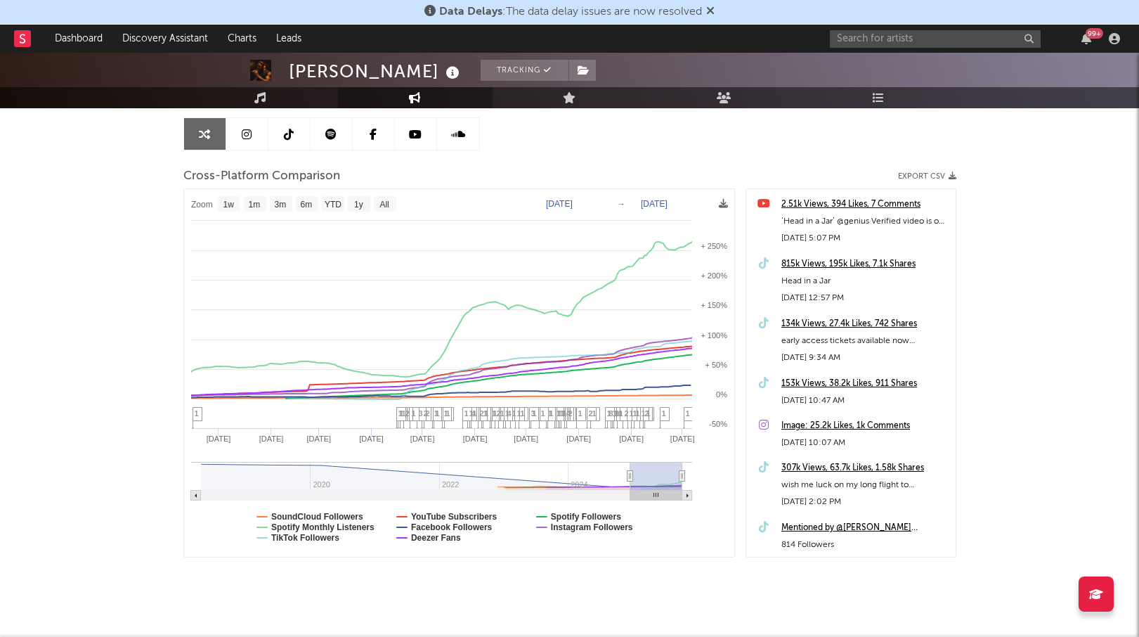
type input "[DATE]"
select select "1w"
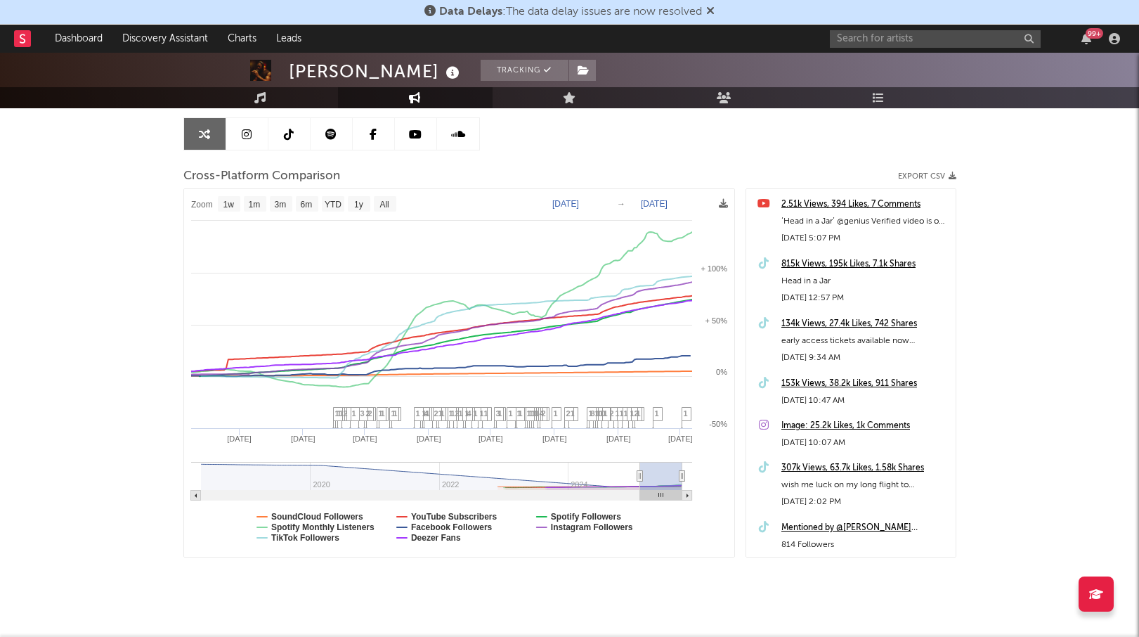
type input "[DATE]"
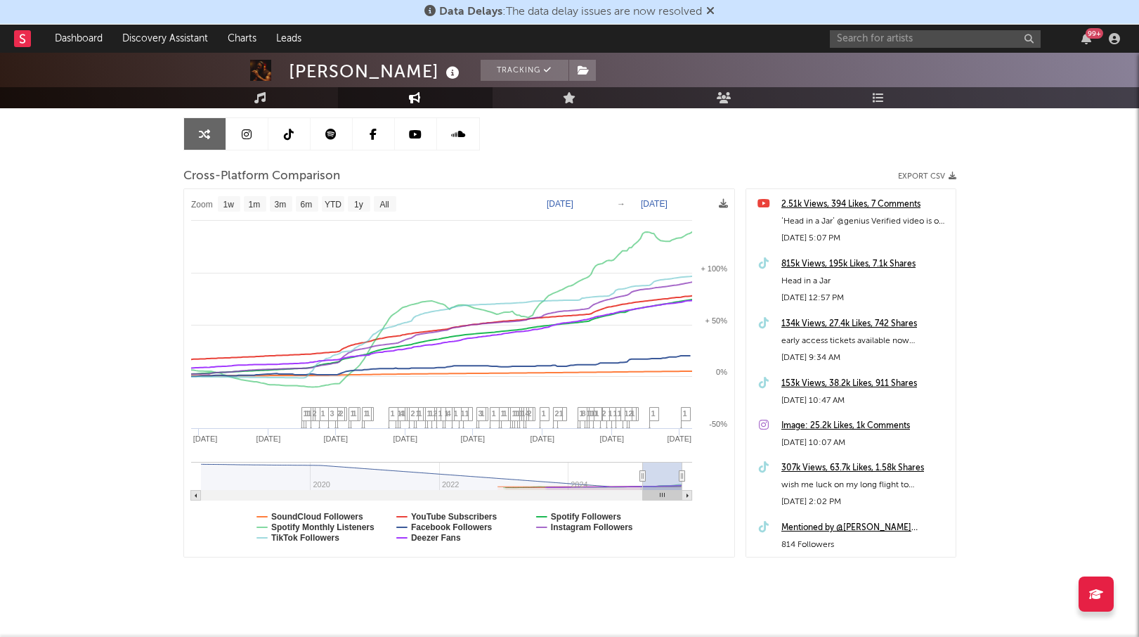
select select "1w"
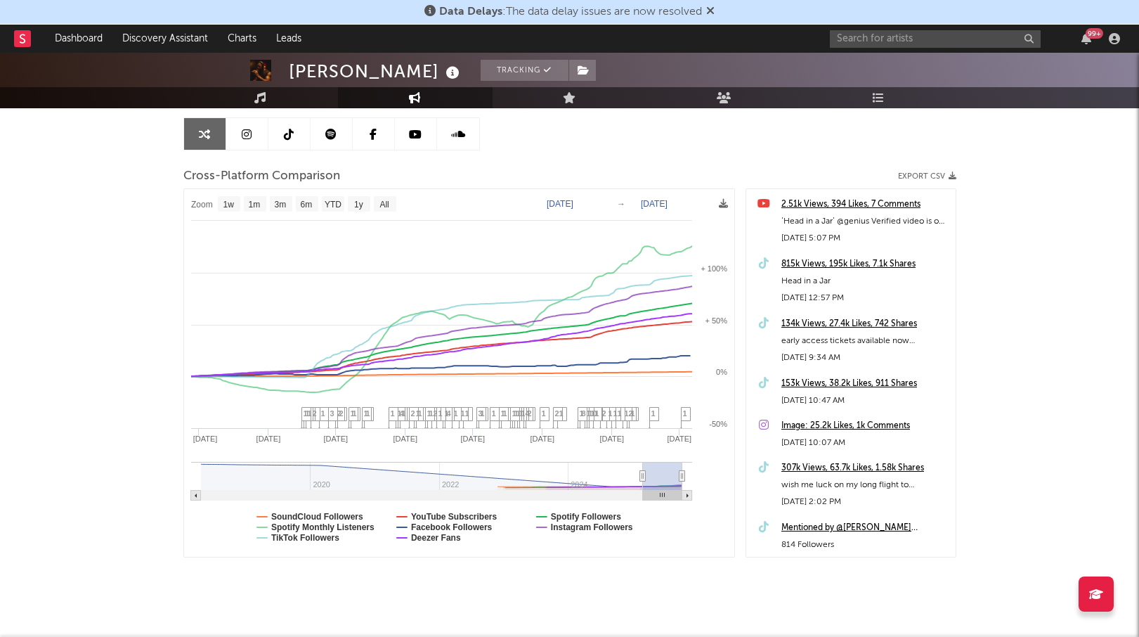
drag, startPoint x: 632, startPoint y: 473, endPoint x: 645, endPoint y: 474, distance: 13.4
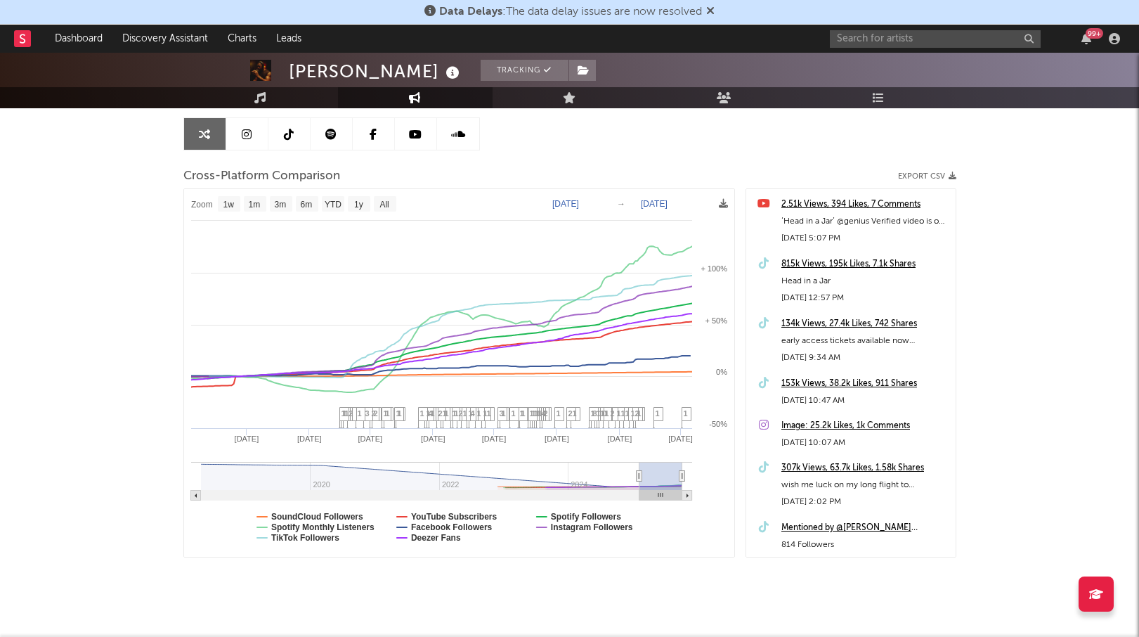
type input "[DATE]"
select select "6m"
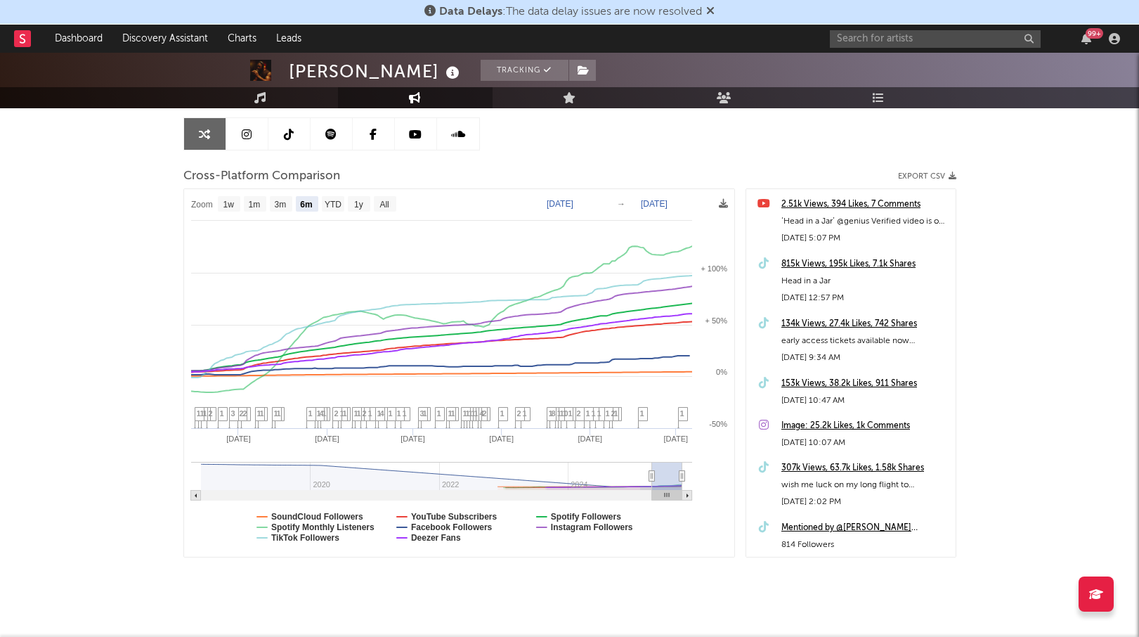
type input "[DATE]"
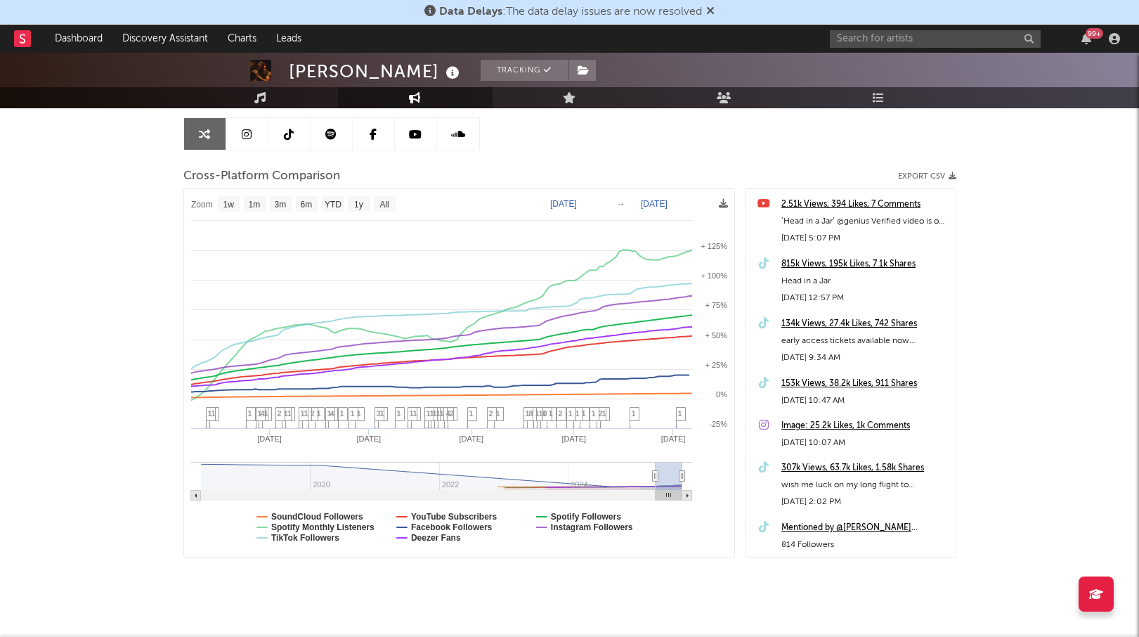
select select "1w"
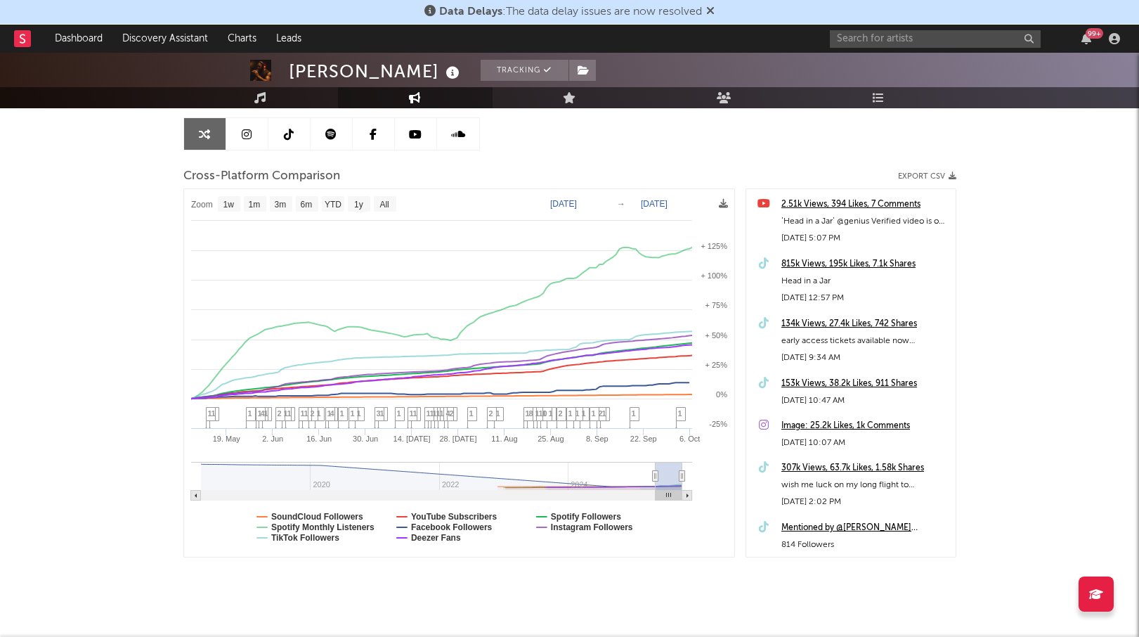
drag, startPoint x: 643, startPoint y: 477, endPoint x: 658, endPoint y: 476, distance: 15.5
type input "[DATE]"
select select "6m"
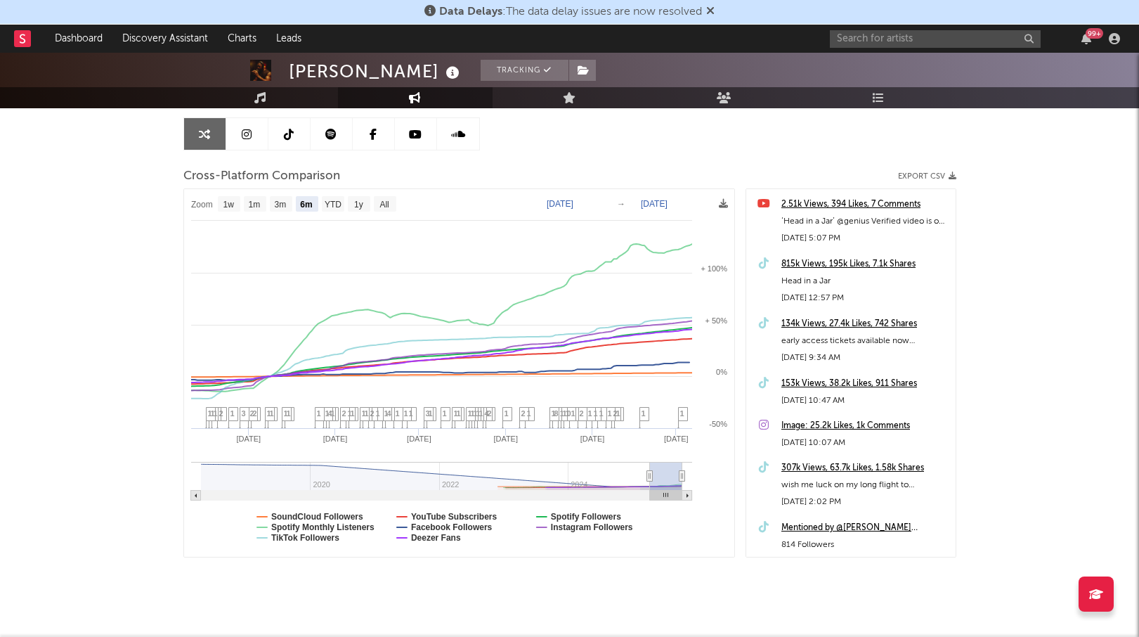
type input "[DATE]"
select select "6m"
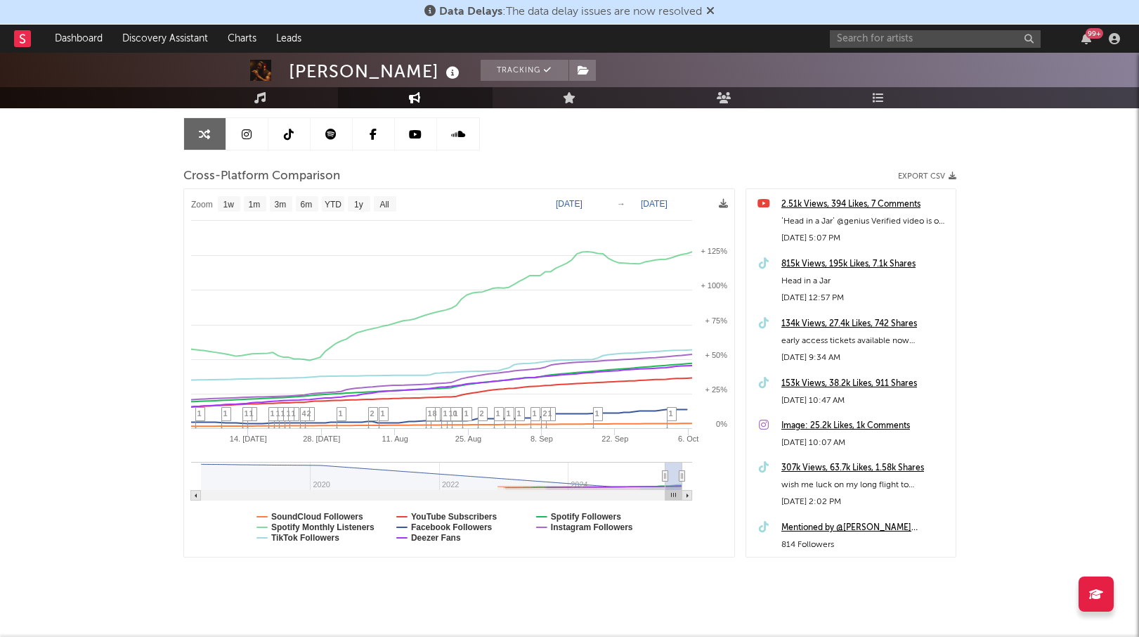
type input "[DATE]"
select select "3m"
type input "[DATE]"
select select "3m"
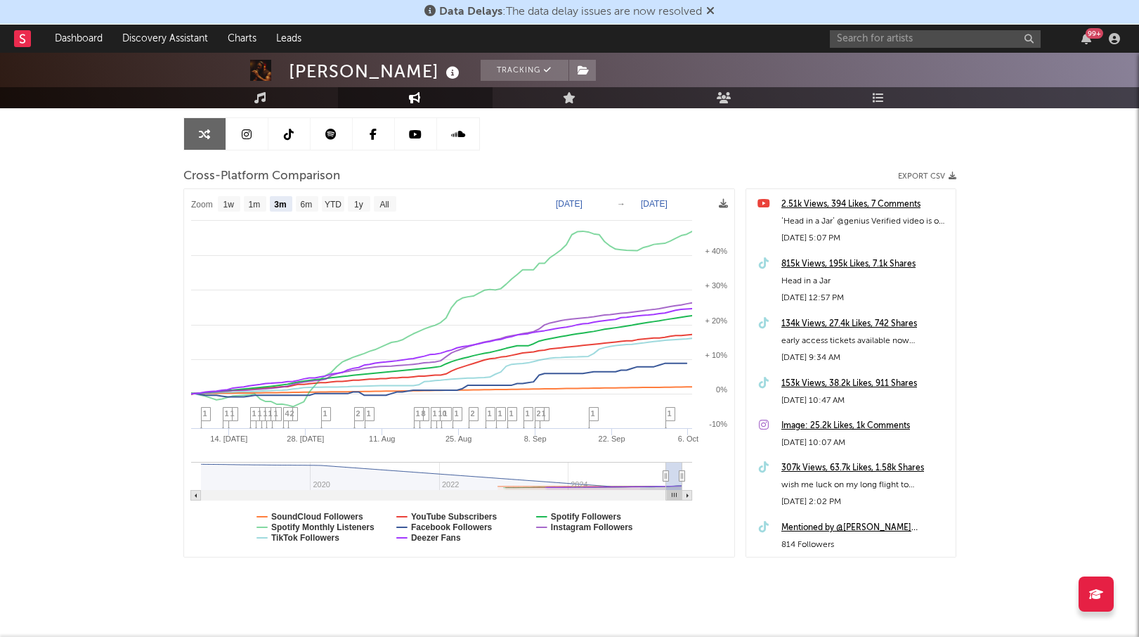
drag, startPoint x: 656, startPoint y: 476, endPoint x: 672, endPoint y: 476, distance: 15.5
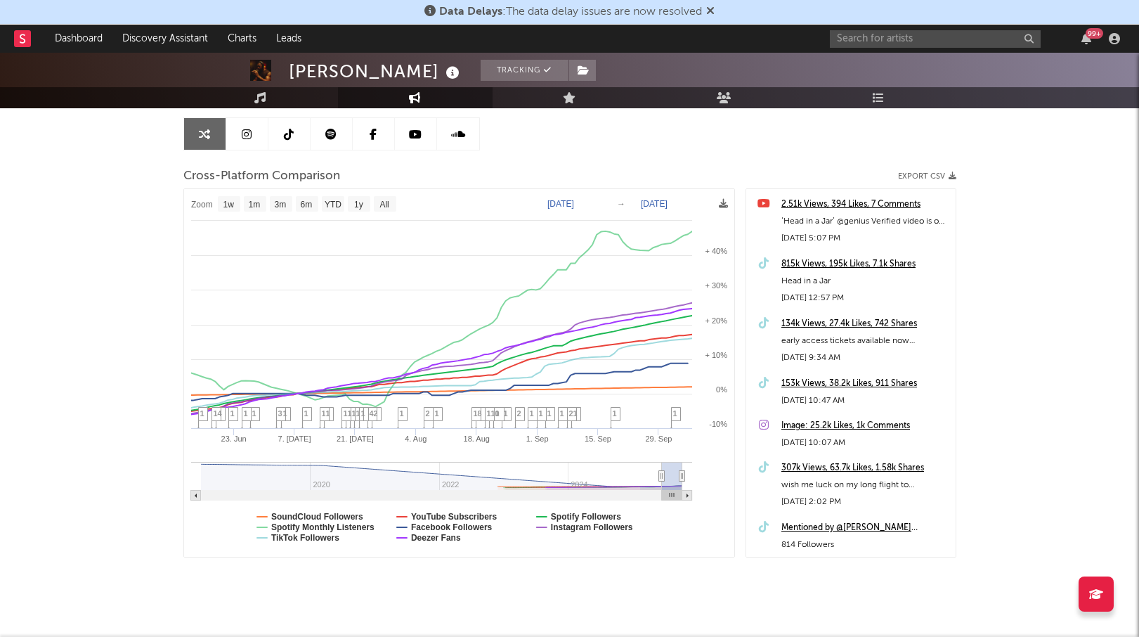
type input "[DATE]"
select select "3m"
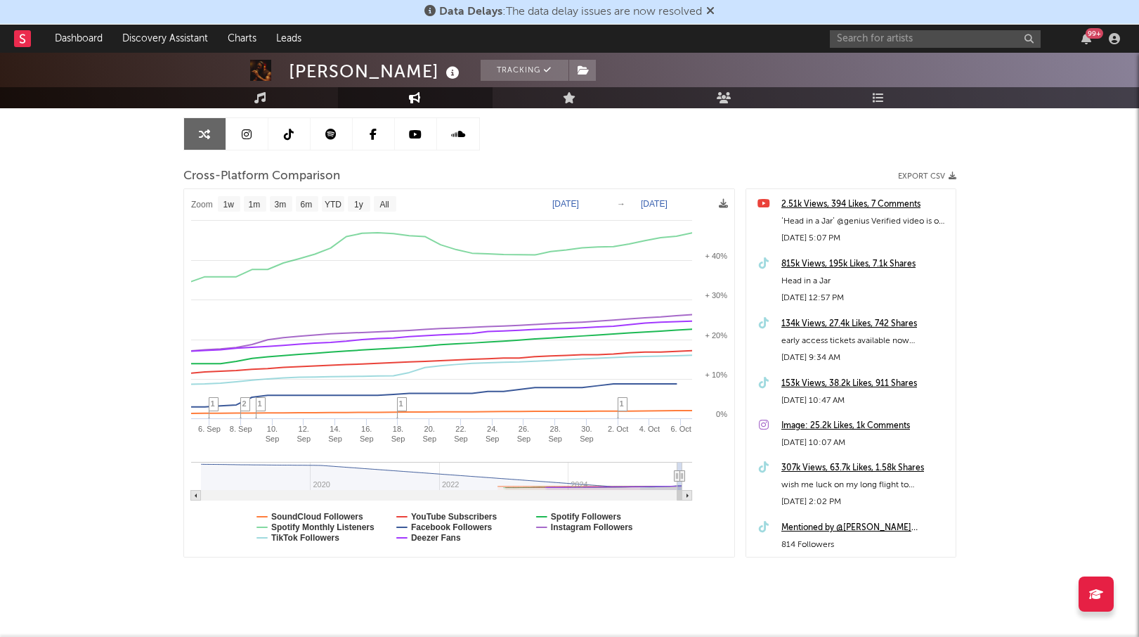
type input "[DATE]"
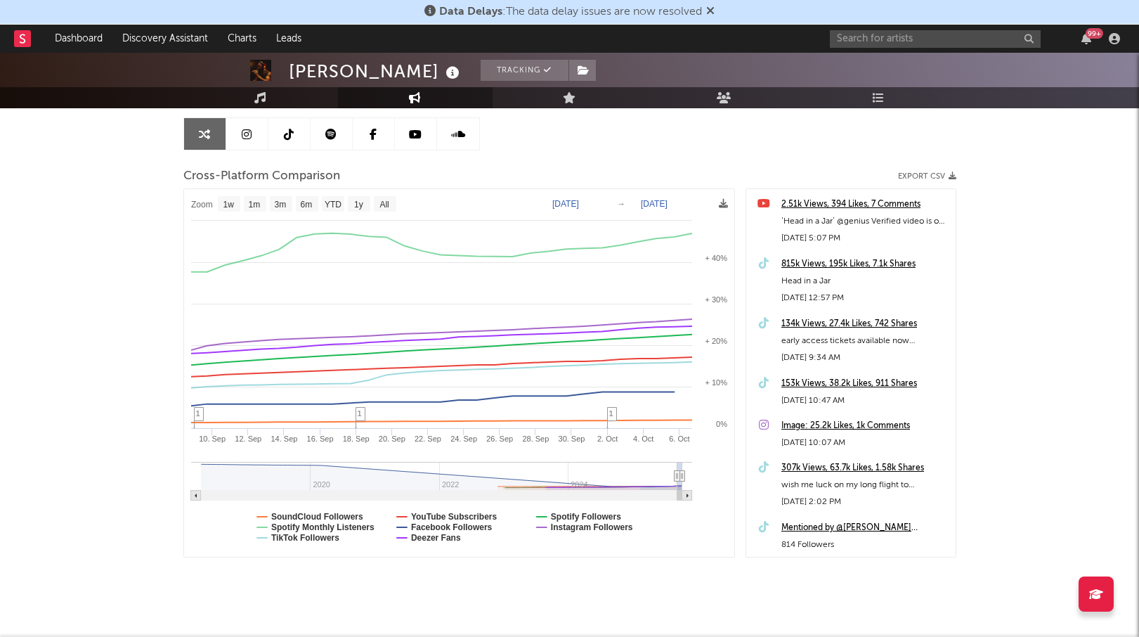
select select "1w"
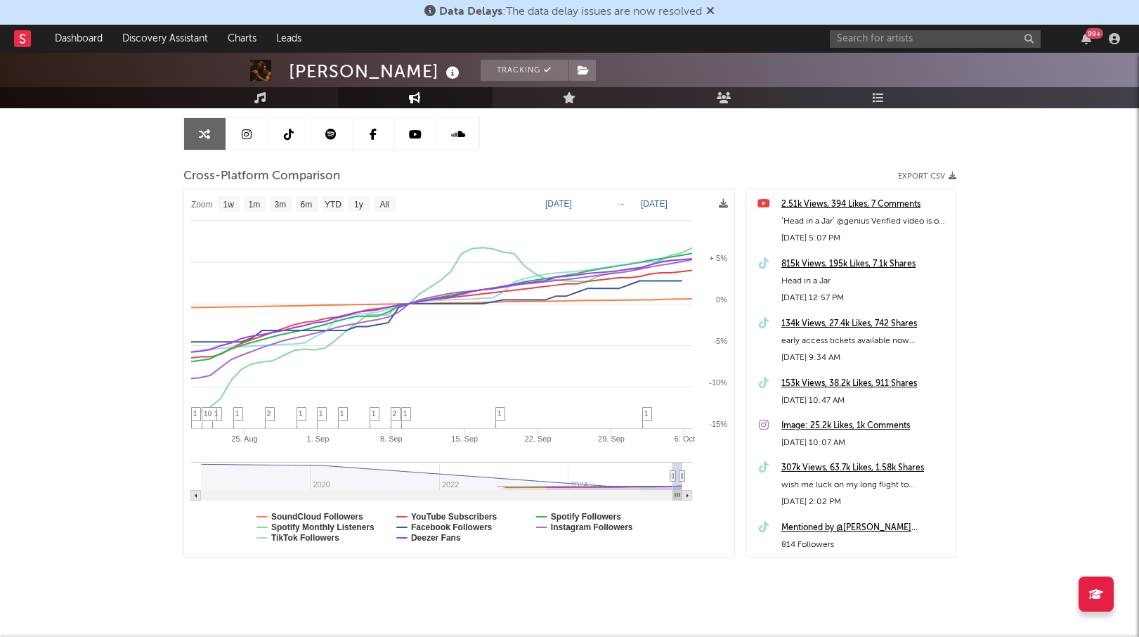
type input "[DATE]"
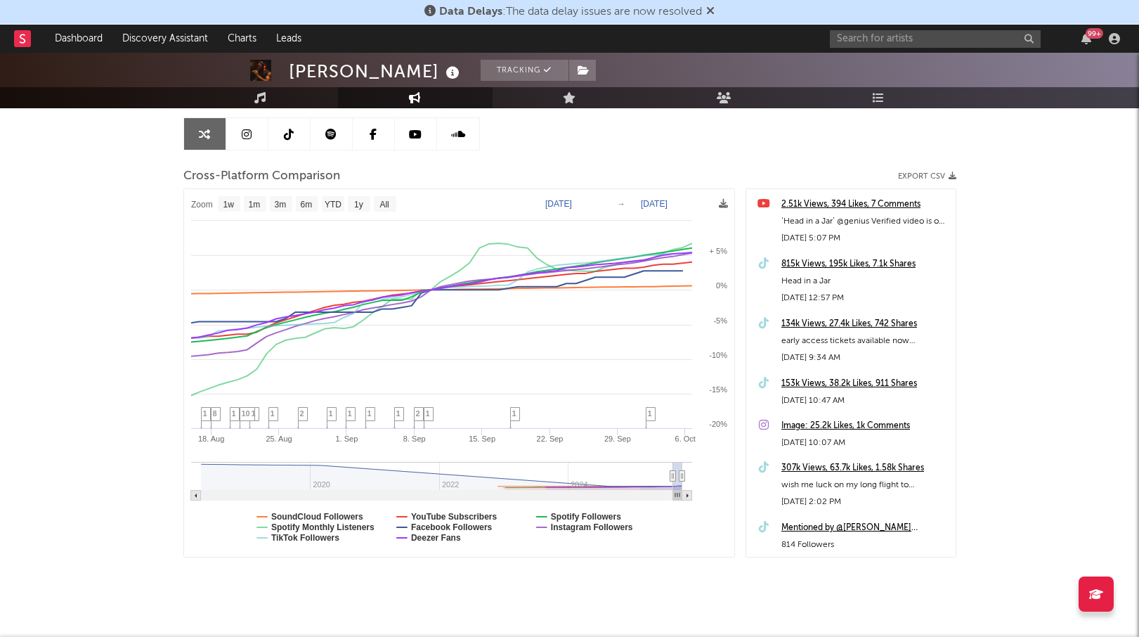
select select "1w"
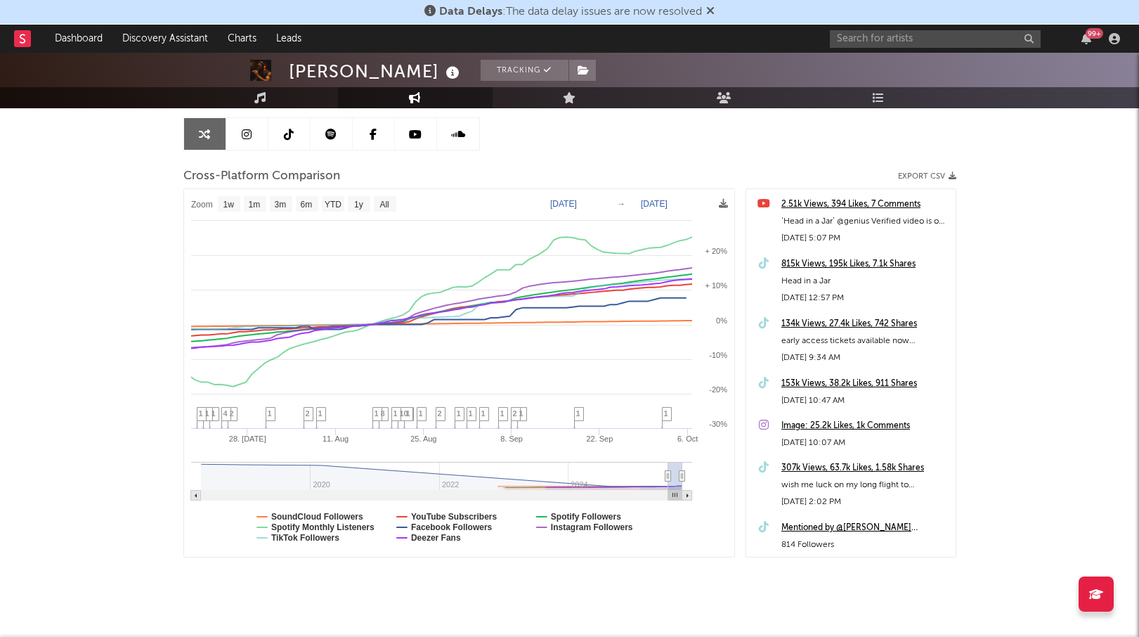
type input "[DATE]"
select select "3m"
type input "[DATE]"
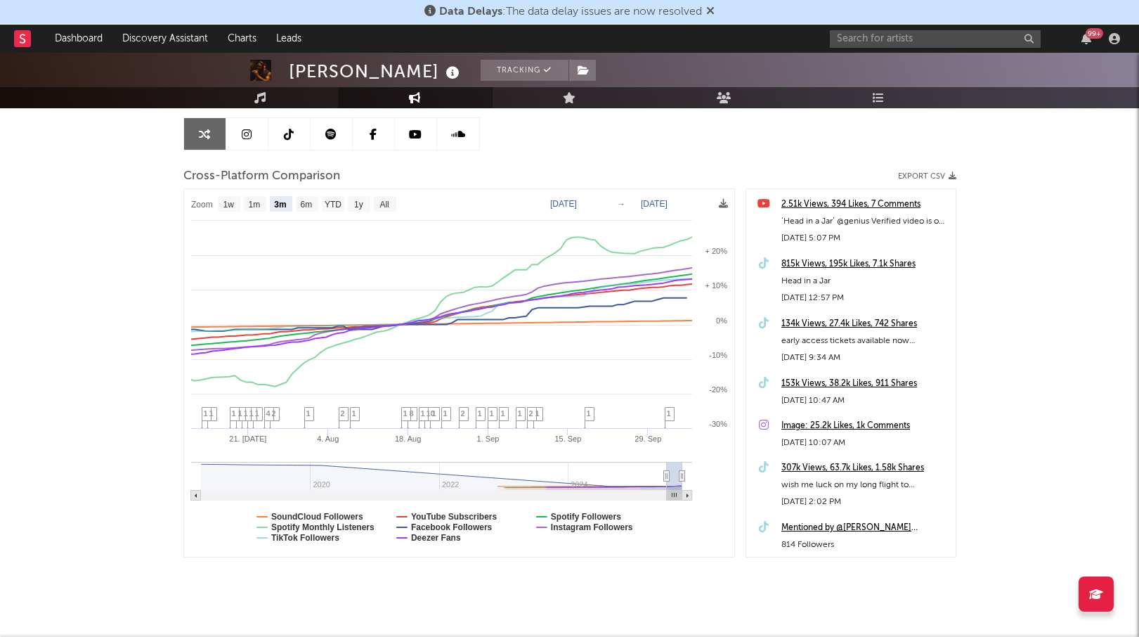
select select "3m"
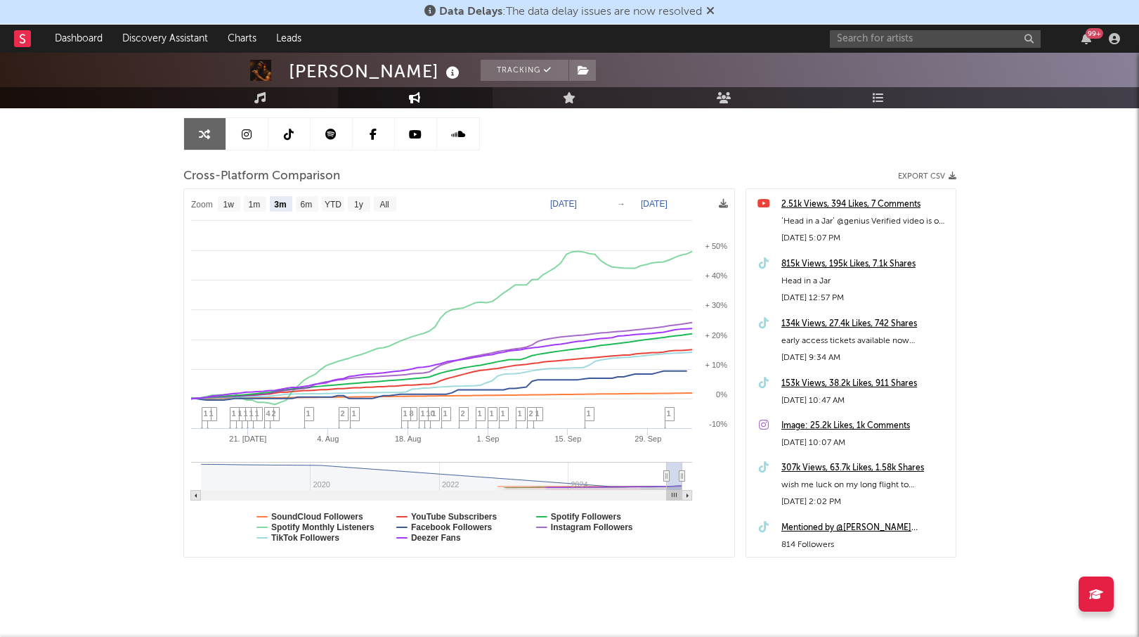
drag, startPoint x: 673, startPoint y: 474, endPoint x: 660, endPoint y: 475, distance: 13.4
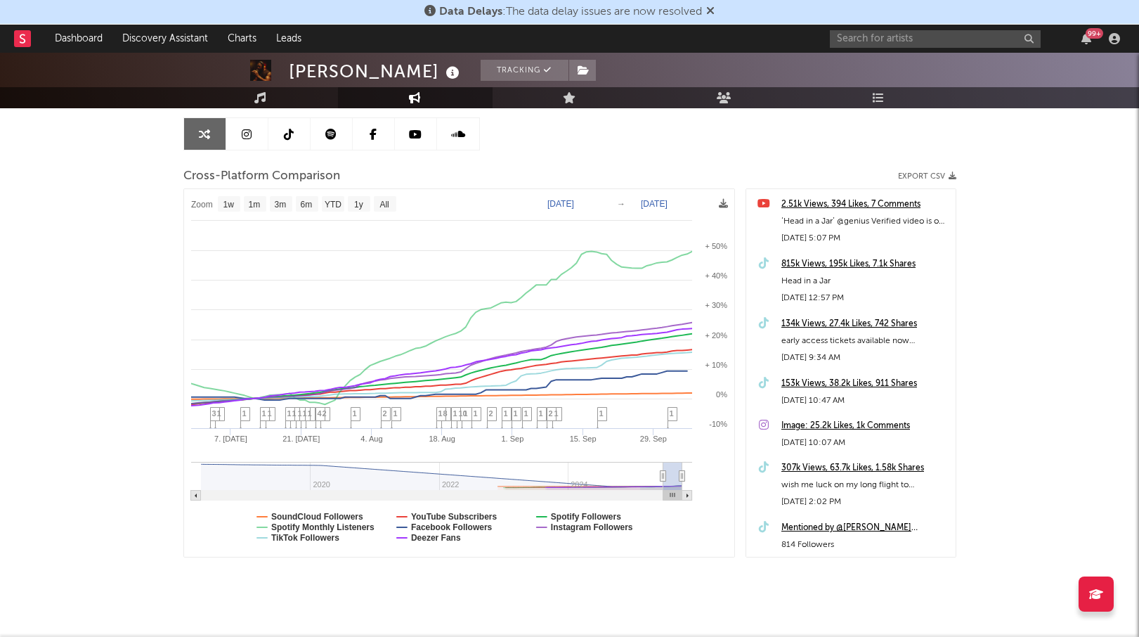
type input "[DATE]"
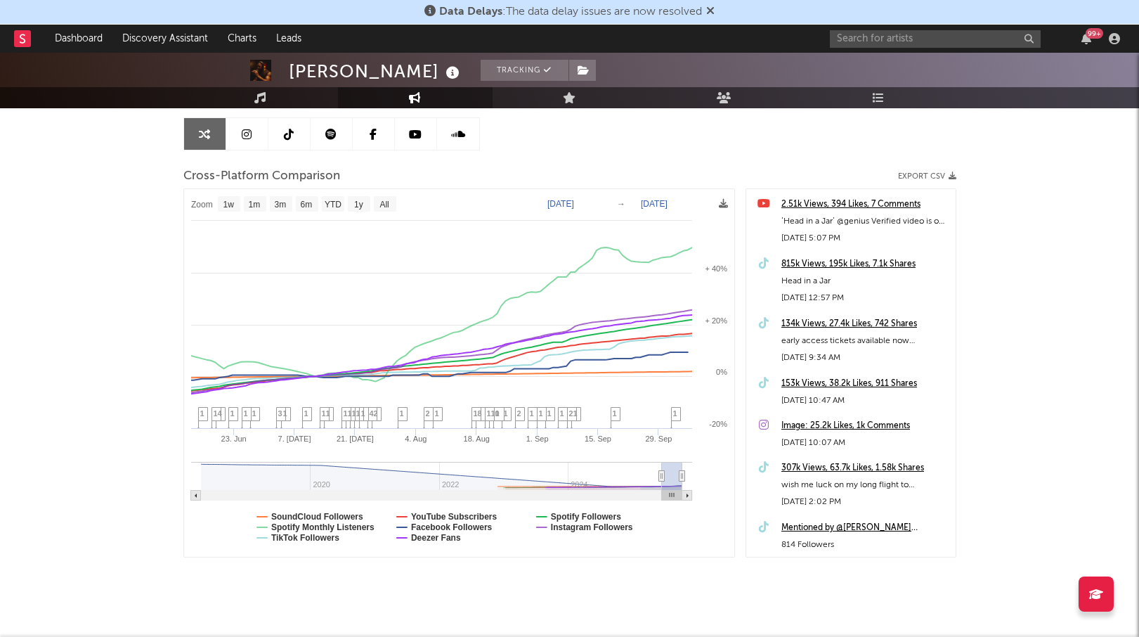
select select "1w"
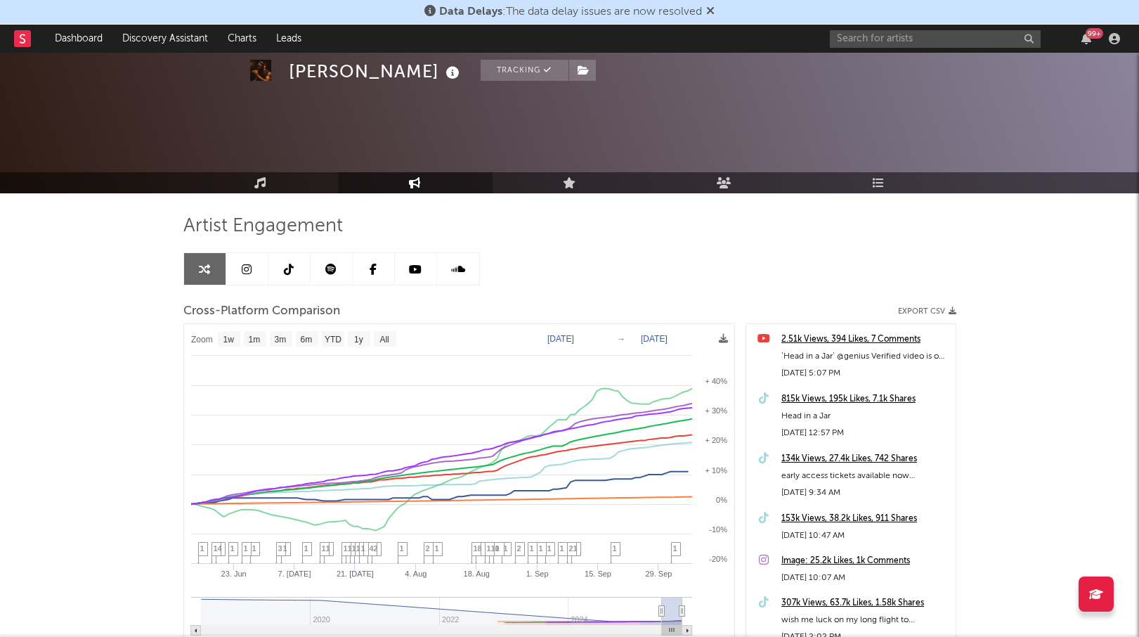
select select "1w"
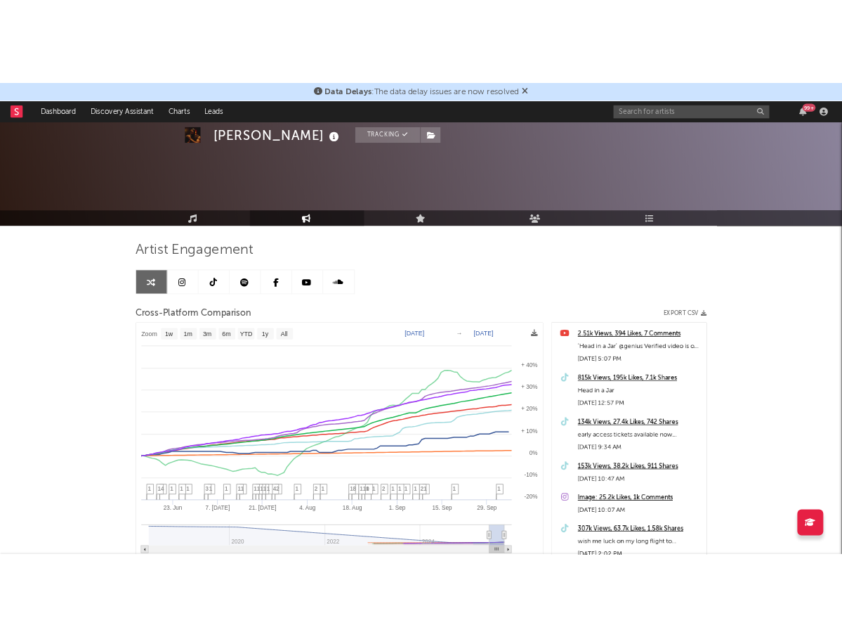
scroll to position [135, 0]
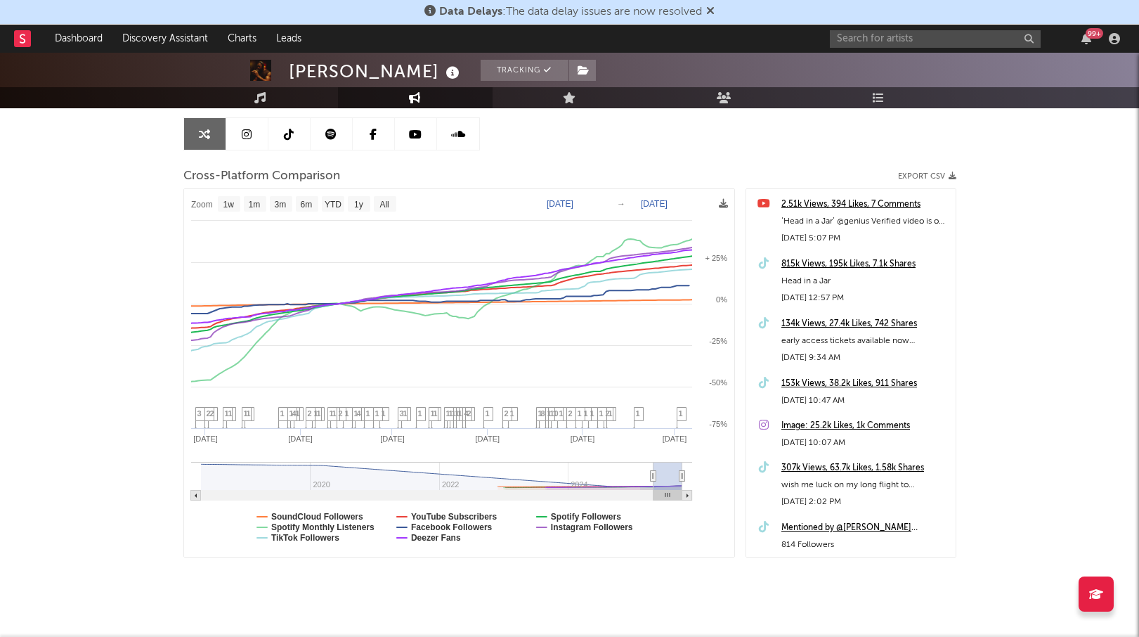
type input "[DATE]"
select select "6m"
type input "[DATE]"
select select "6m"
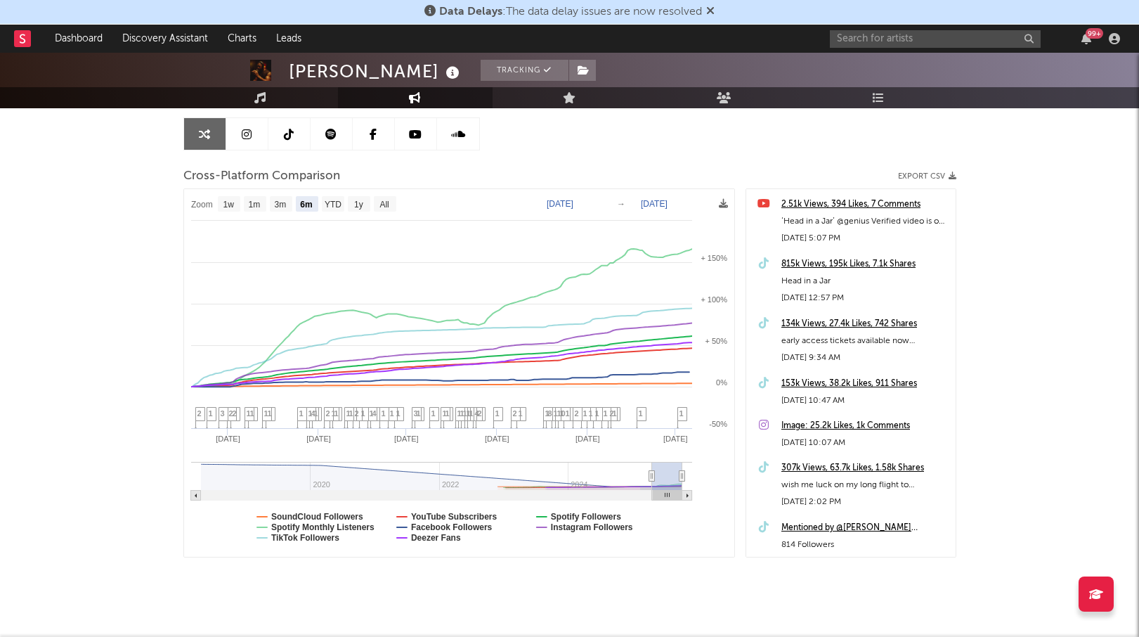
drag, startPoint x: 661, startPoint y: 478, endPoint x: 649, endPoint y: 478, distance: 12.7
type input "[DATE]"
select select "1w"
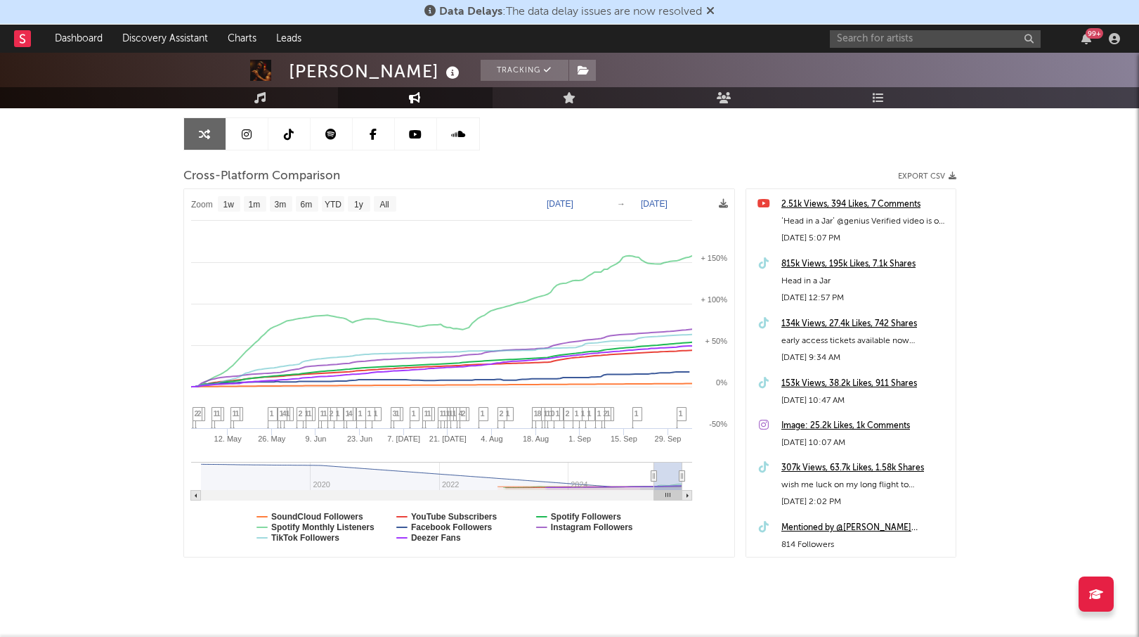
type input "[DATE]"
select select "6m"
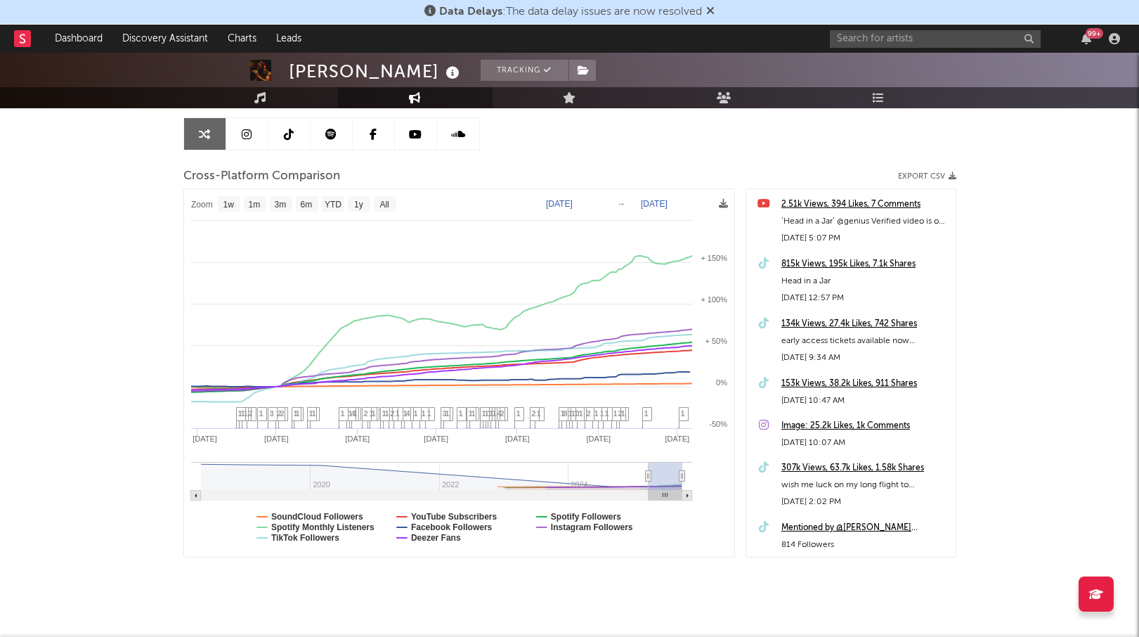
type input "[DATE]"
select select "1w"
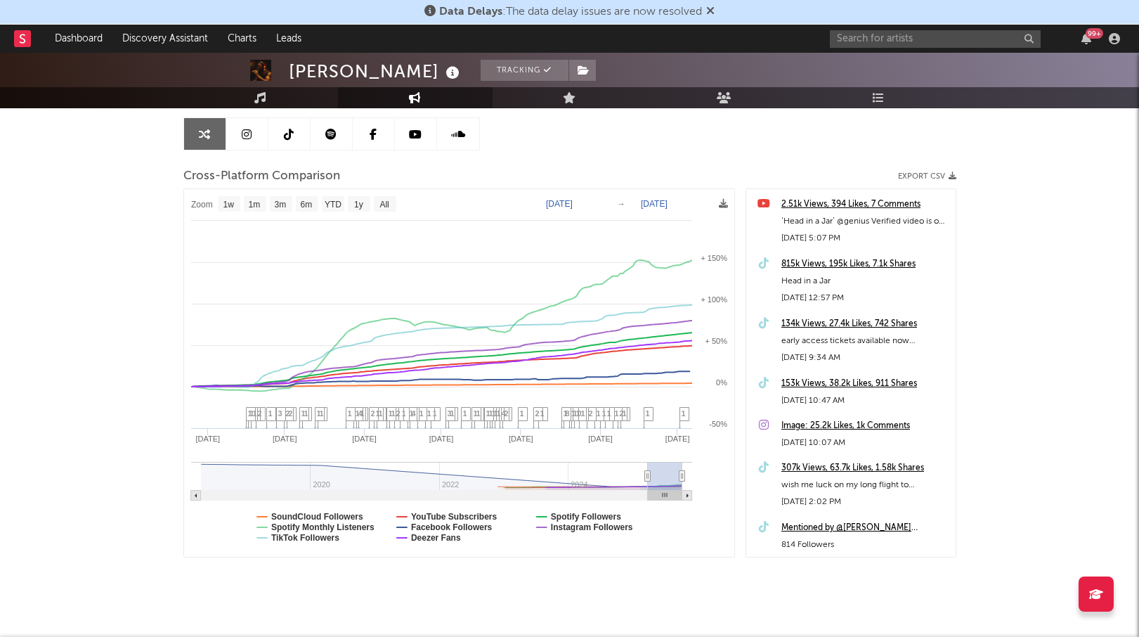
drag, startPoint x: 656, startPoint y: 476, endPoint x: 570, endPoint y: 478, distance: 85.7
type input "[DATE]"
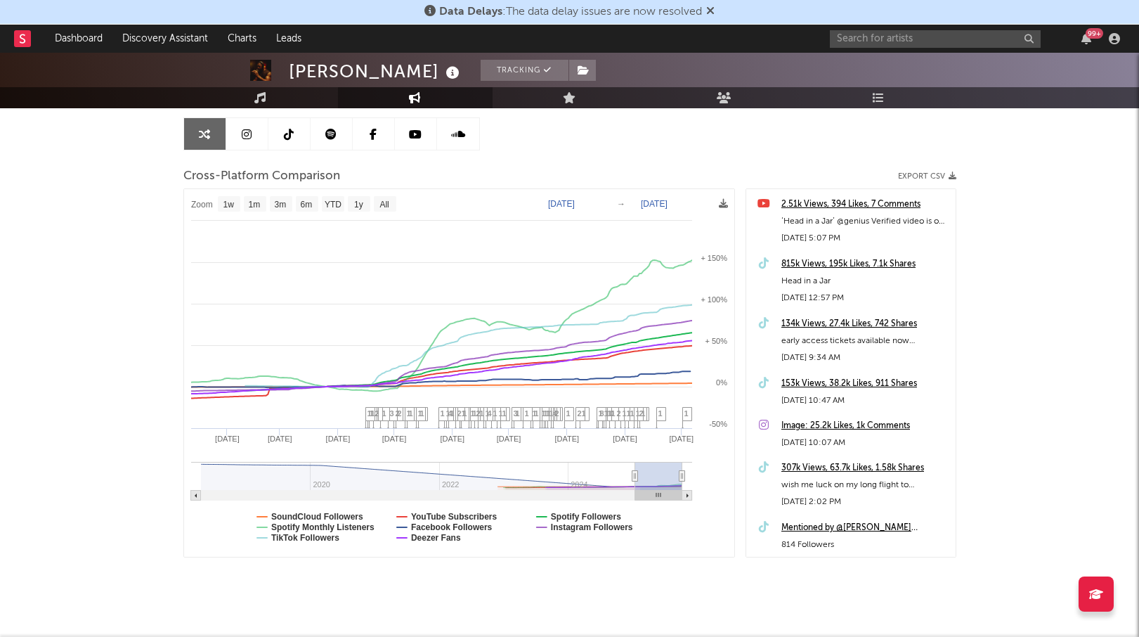
select select "1w"
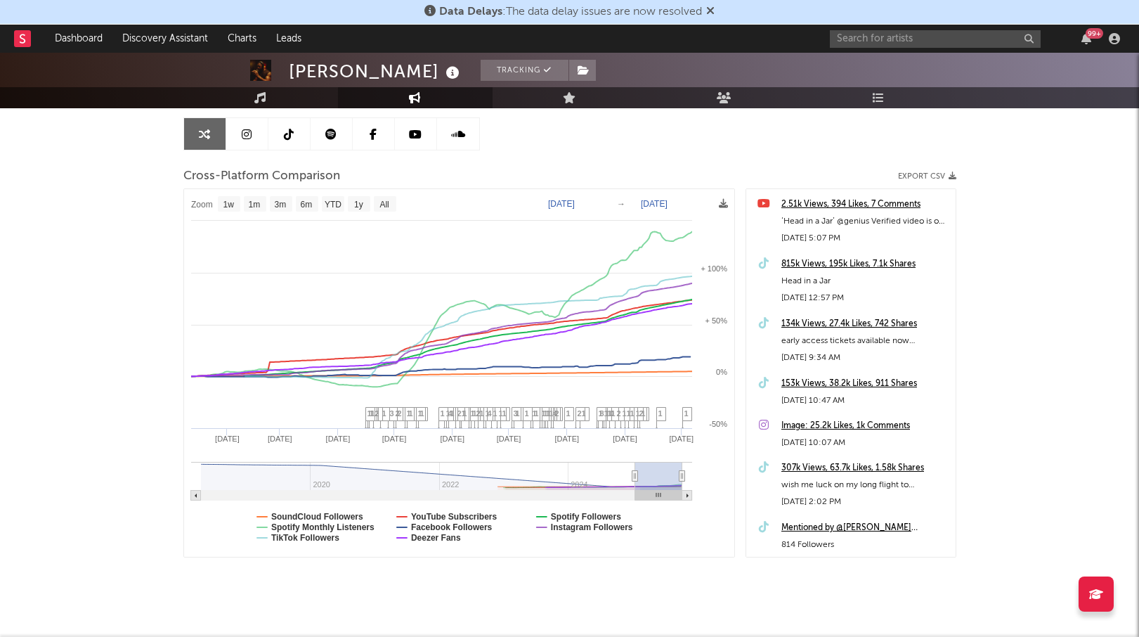
drag, startPoint x: 646, startPoint y: 474, endPoint x: 630, endPoint y: 476, distance: 17.1
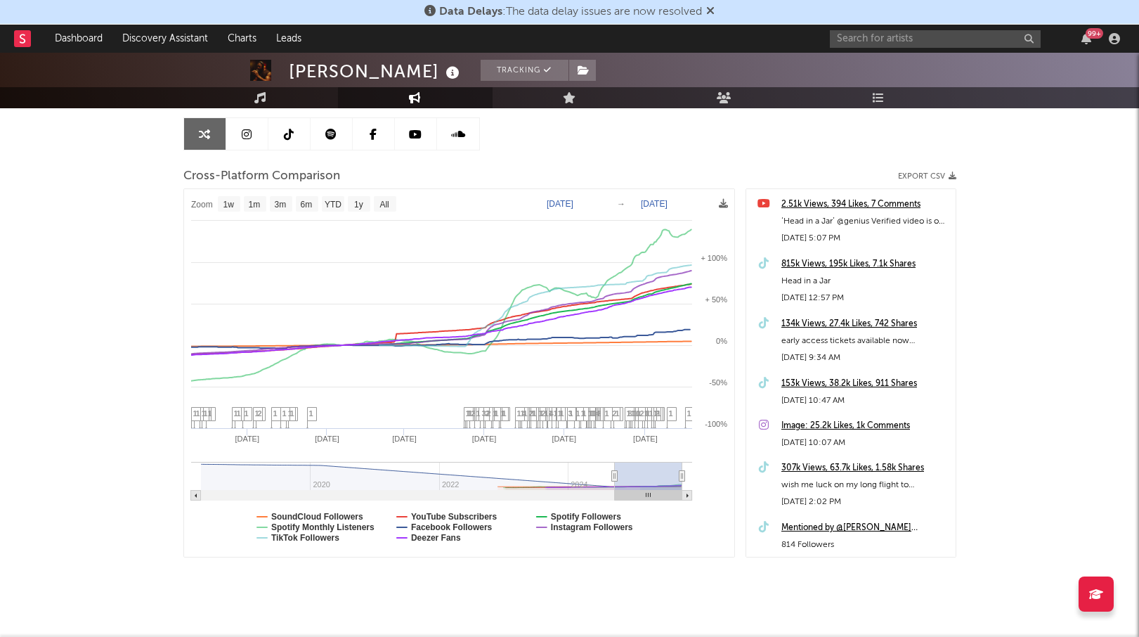
type input "2024-09-19"
select select "1w"
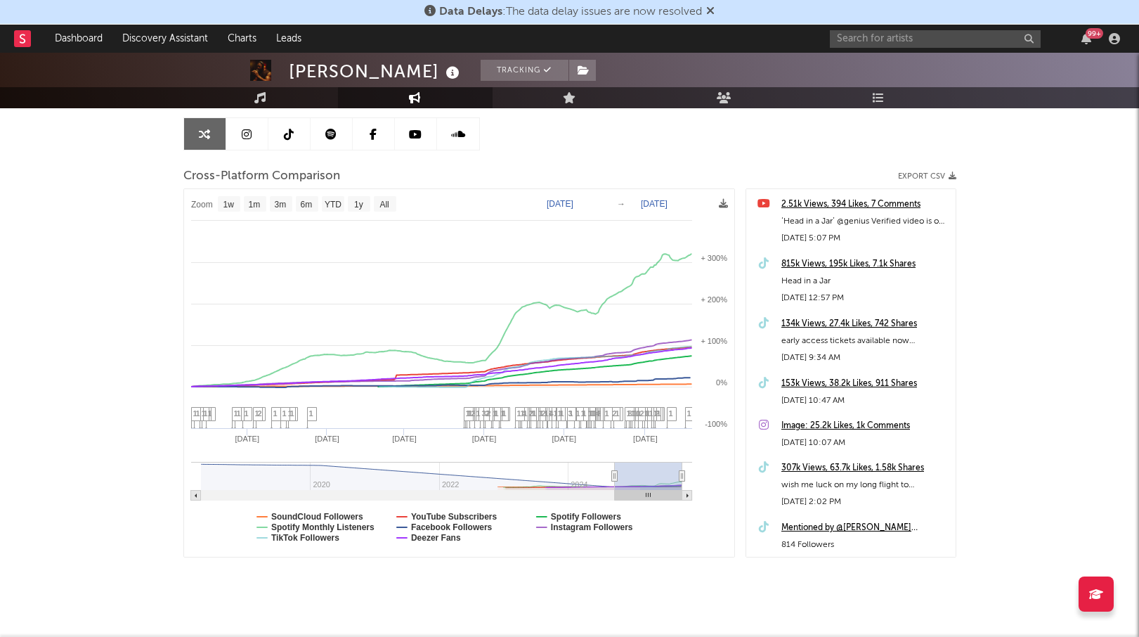
drag, startPoint x: 632, startPoint y: 475, endPoint x: 621, endPoint y: 476, distance: 11.3
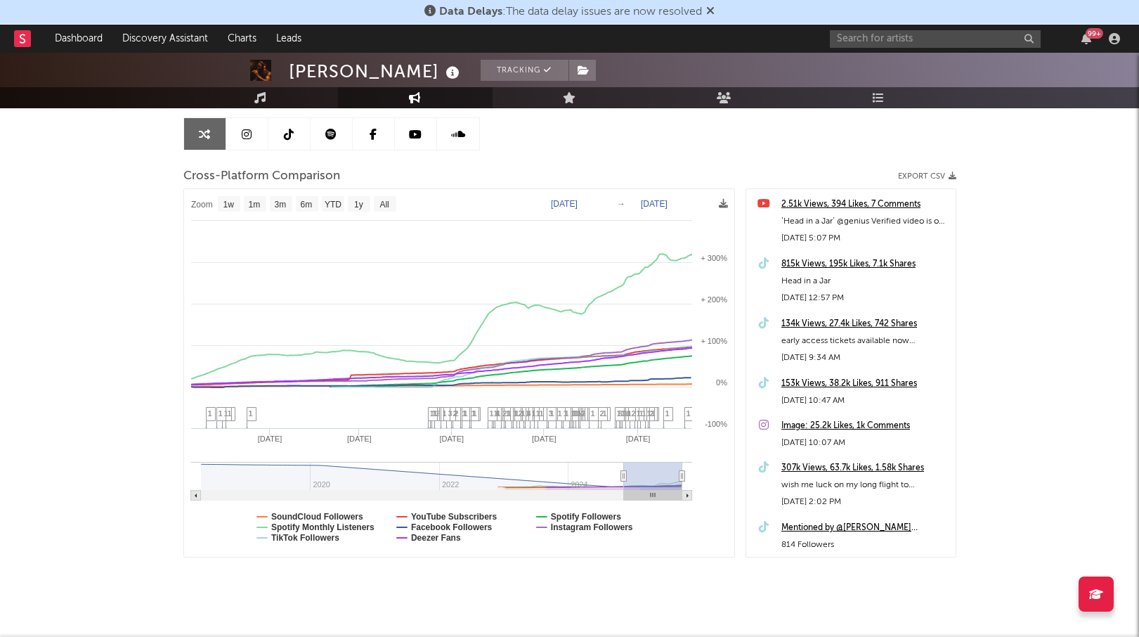
type input "2024-11-21"
select select "1w"
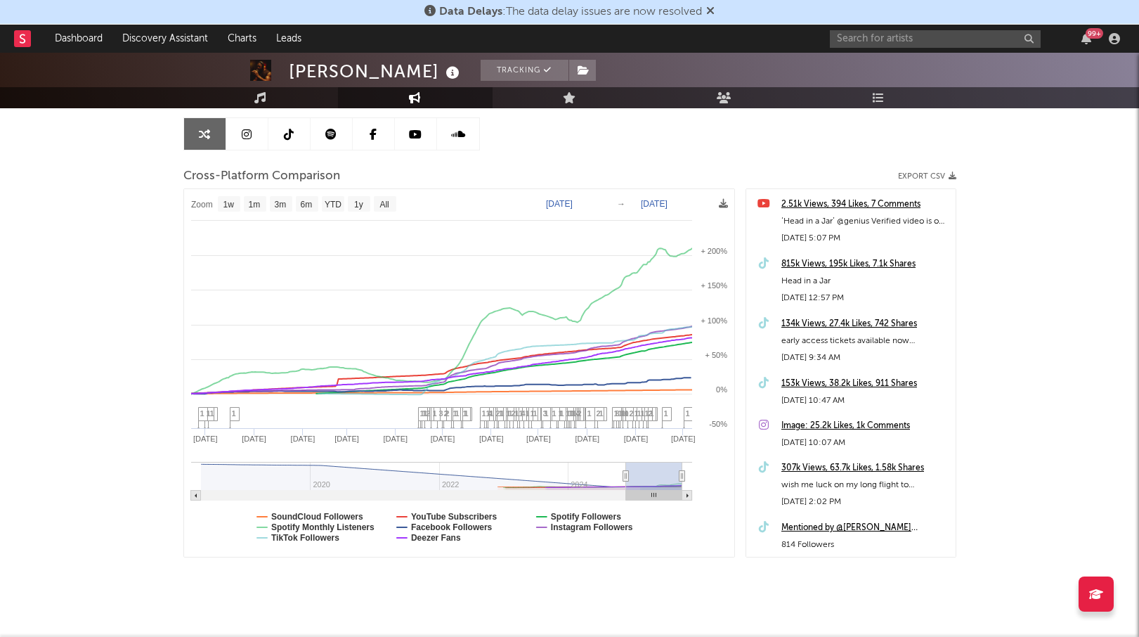
drag, startPoint x: 614, startPoint y: 474, endPoint x: 628, endPoint y: 471, distance: 14.5
type input "[DATE]"
select select "1w"
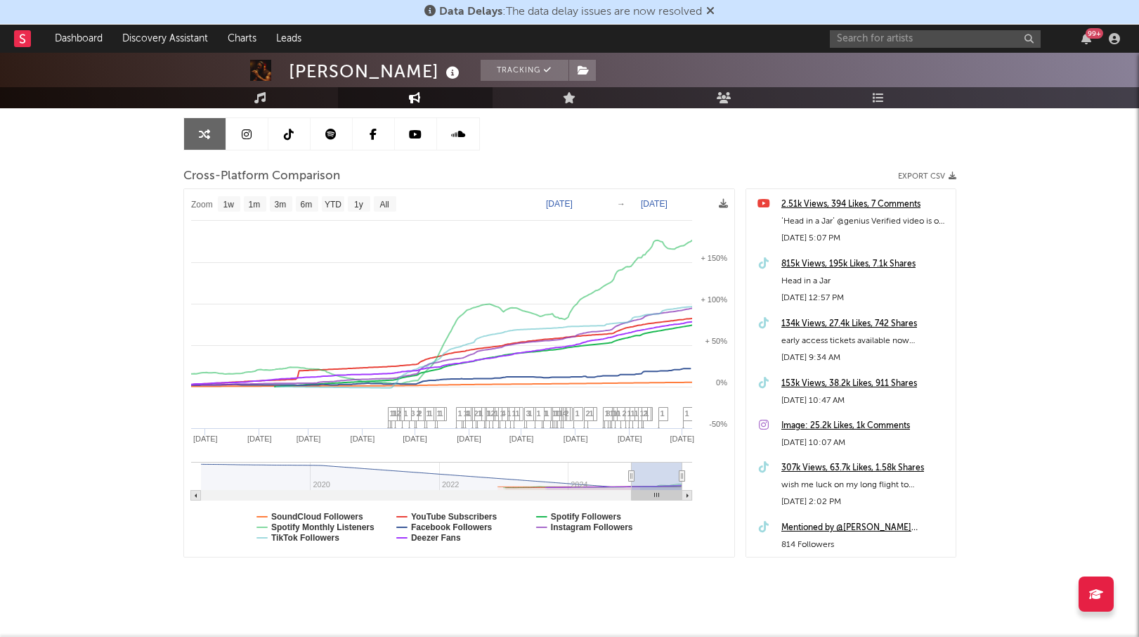
type input "[DATE]"
select select "1w"
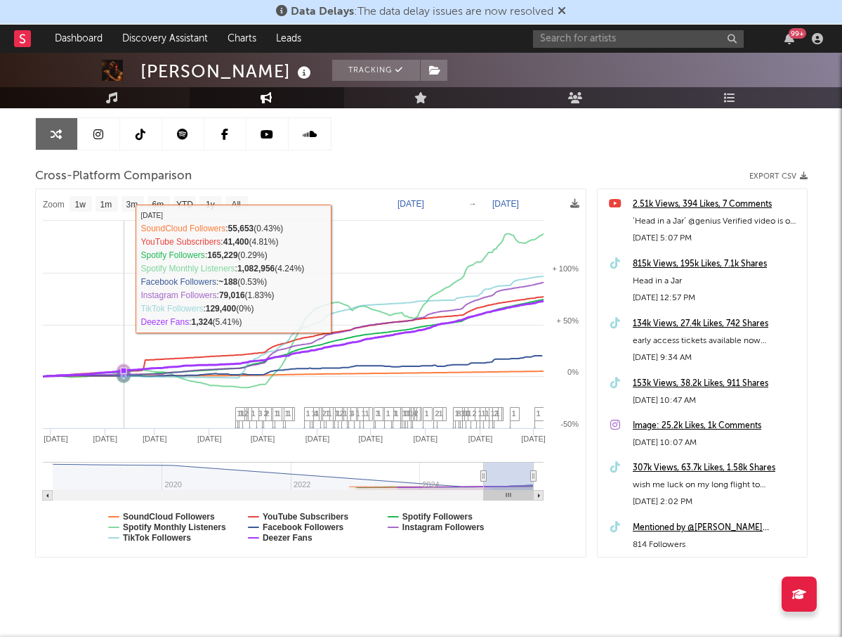
scroll to position [0, 0]
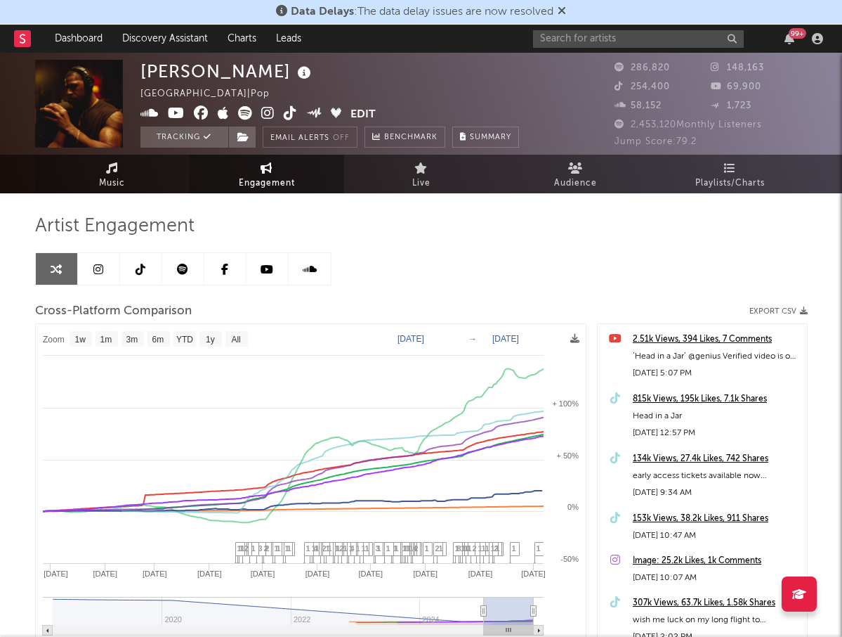
click at [125, 172] on link "Music" at bounding box center [112, 174] width 155 height 39
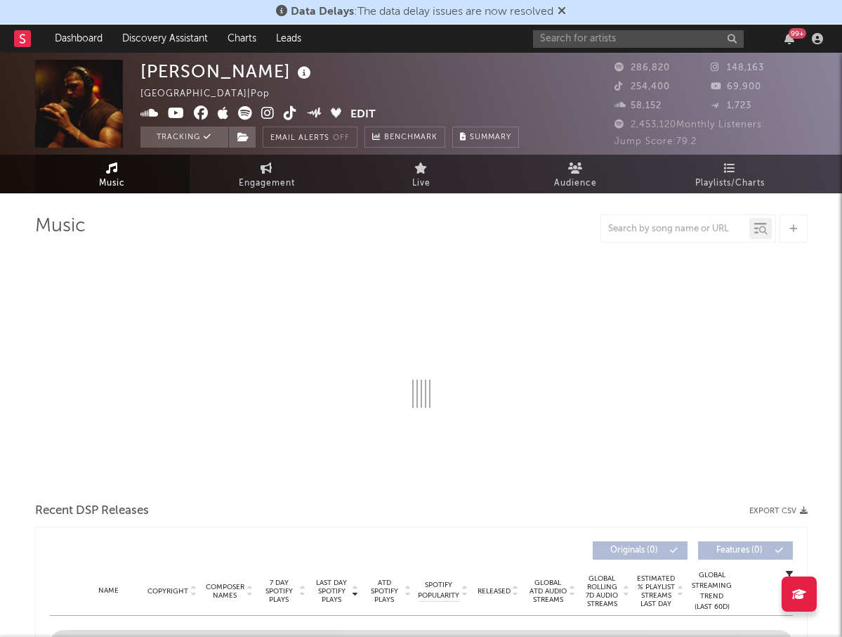
select select "6m"
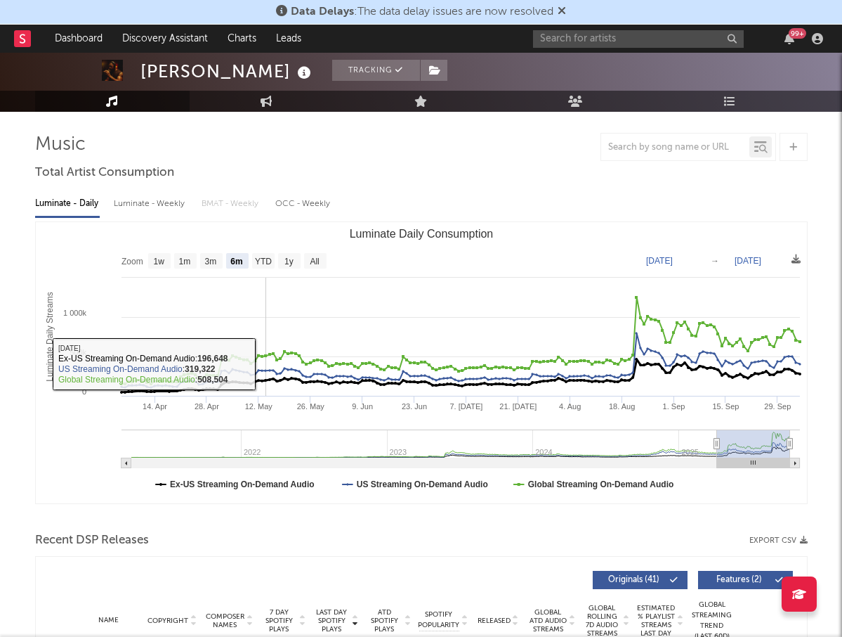
scroll to position [90, 0]
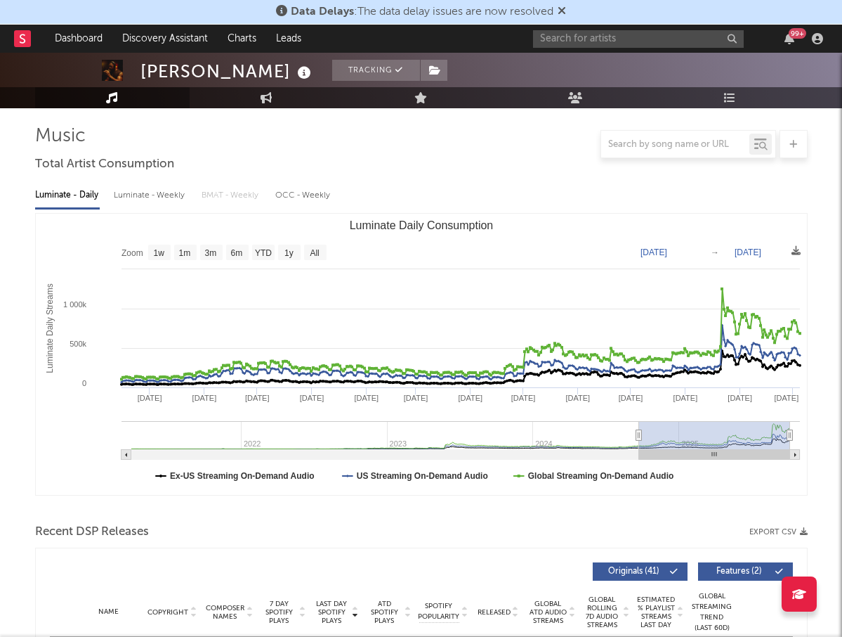
type input "2024-09-22"
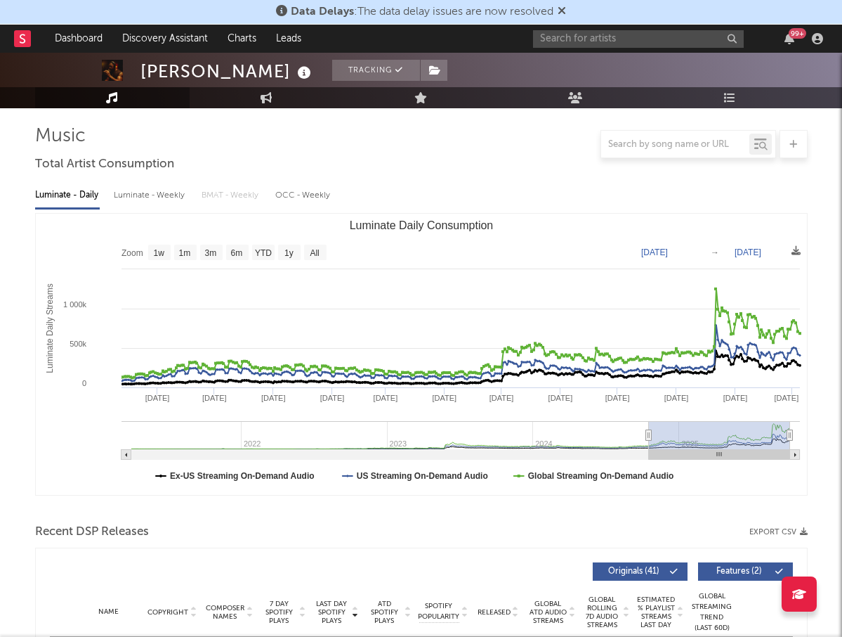
select select "1y"
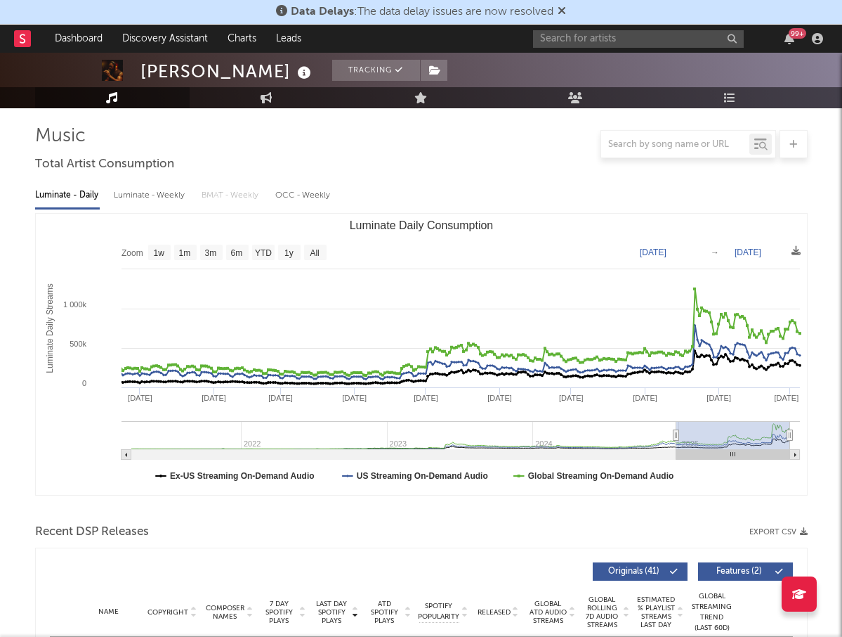
type input "2024-12-22"
drag, startPoint x: 718, startPoint y: 433, endPoint x: 675, endPoint y: 440, distance: 43.4
click at [675, 440] on icon "Luminate Daily Consumption" at bounding box center [675, 435] width 6 height 11
